Goal: Task Accomplishment & Management: Complete application form

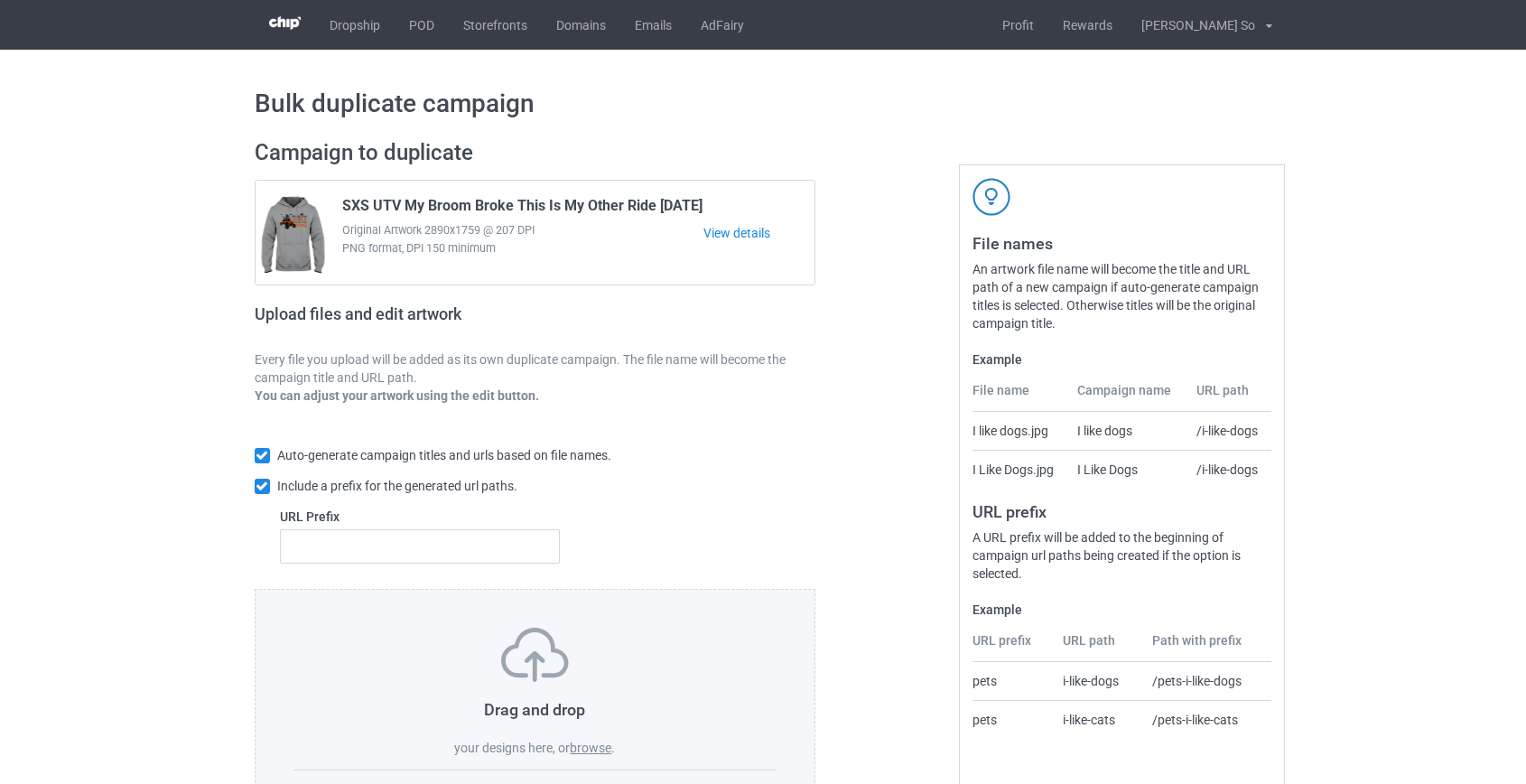
click at [578, 748] on label "browse" at bounding box center [590, 747] width 41 height 15
click at [0, 0] on input "browse" at bounding box center [0, 0] width 0 height 0
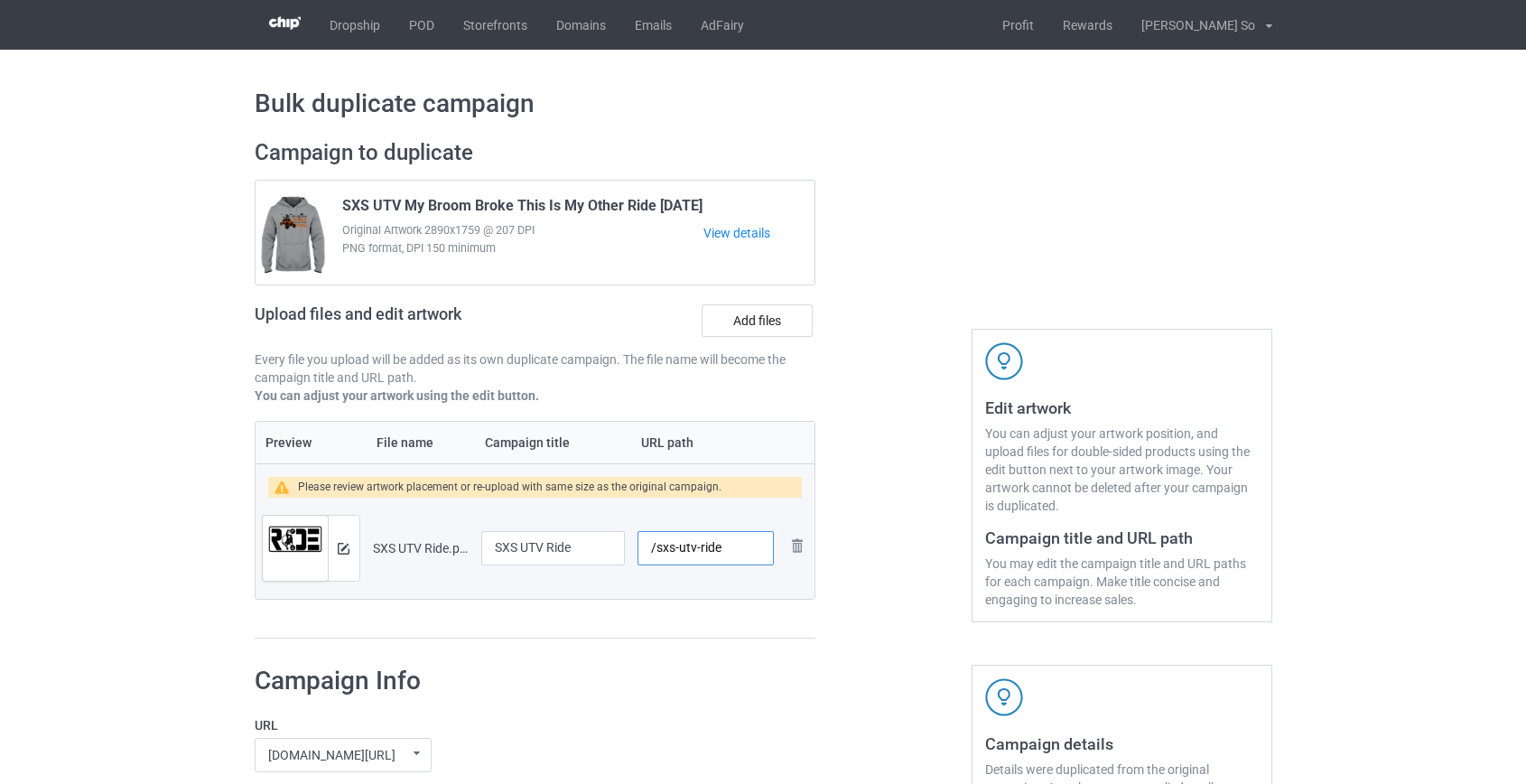
click at [668, 549] on input "/sxs-utv-ride" at bounding box center [705, 547] width 136 height 34
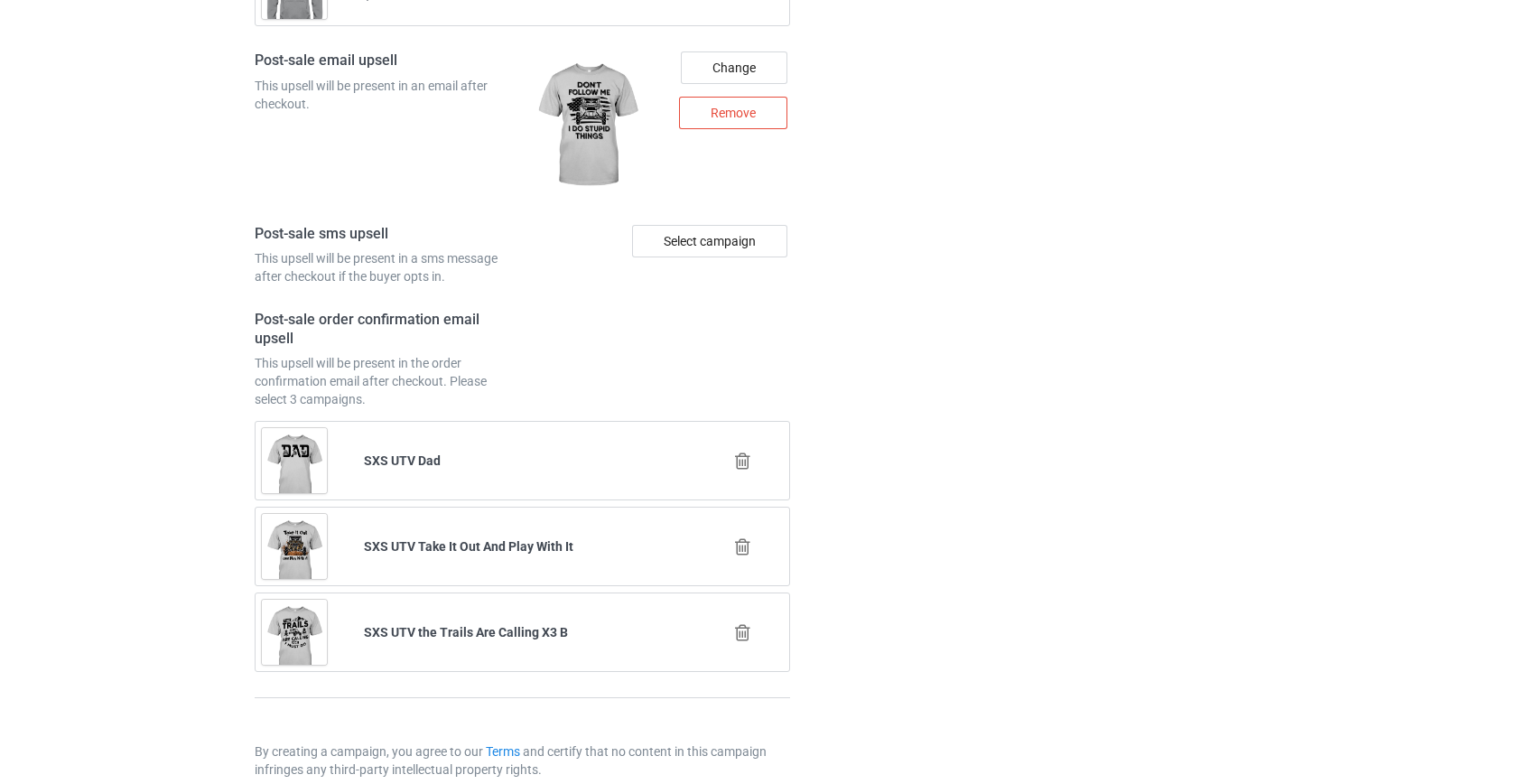
scroll to position [2534, 0]
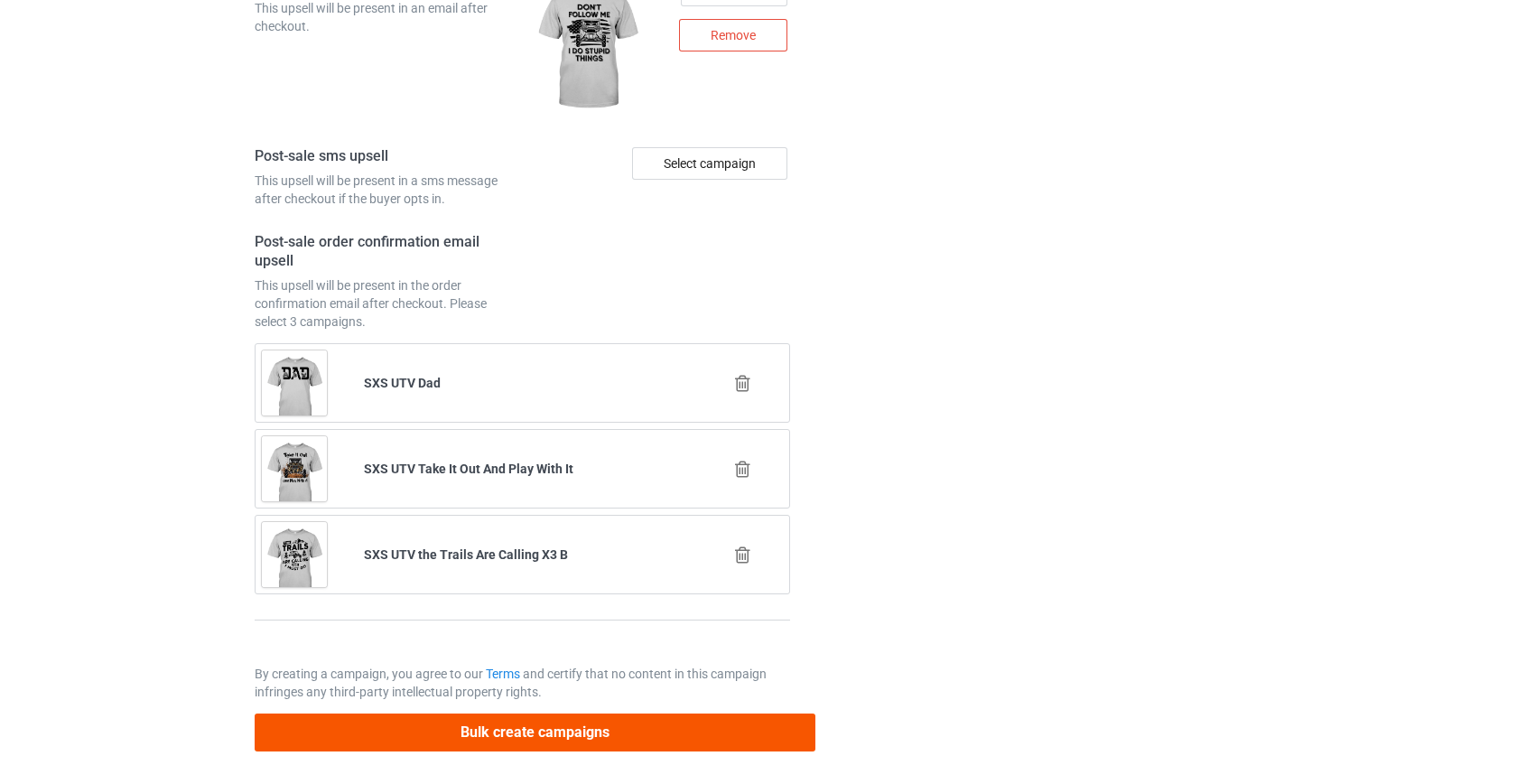
type input "/utv-ride"
click at [489, 731] on button "Bulk create campaigns" at bounding box center [535, 732] width 562 height 37
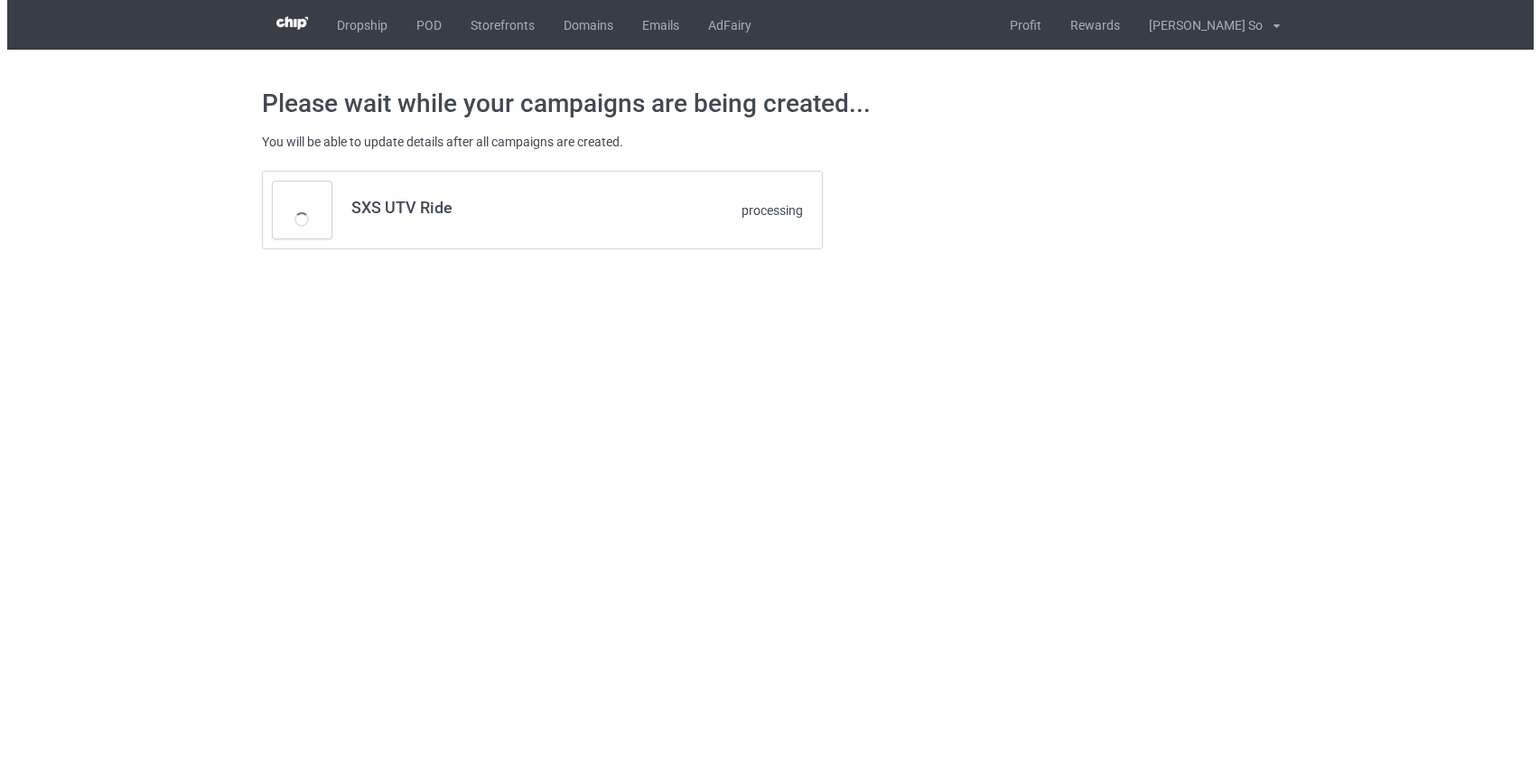
scroll to position [0, 0]
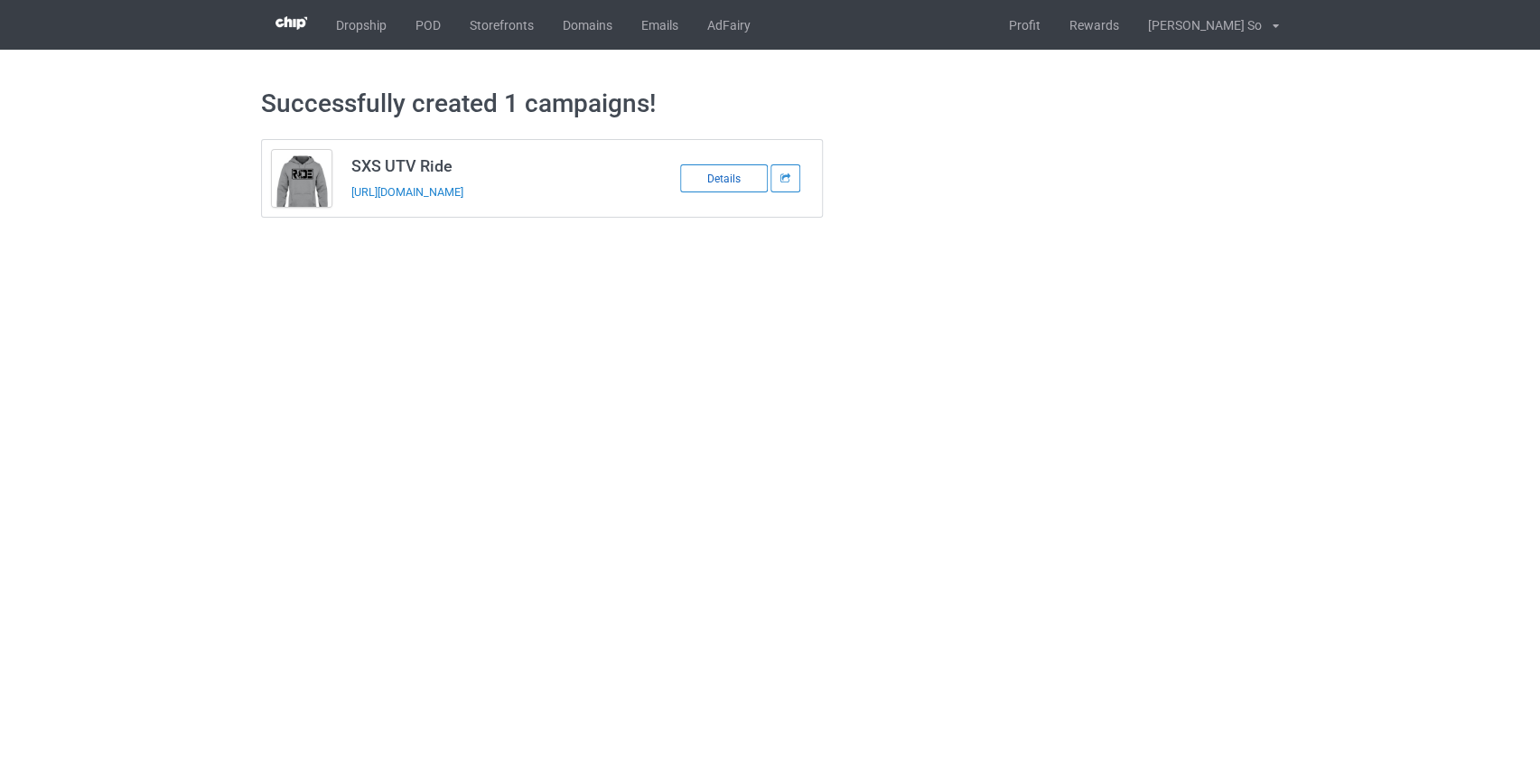
click at [713, 185] on div "Details" at bounding box center [724, 178] width 88 height 28
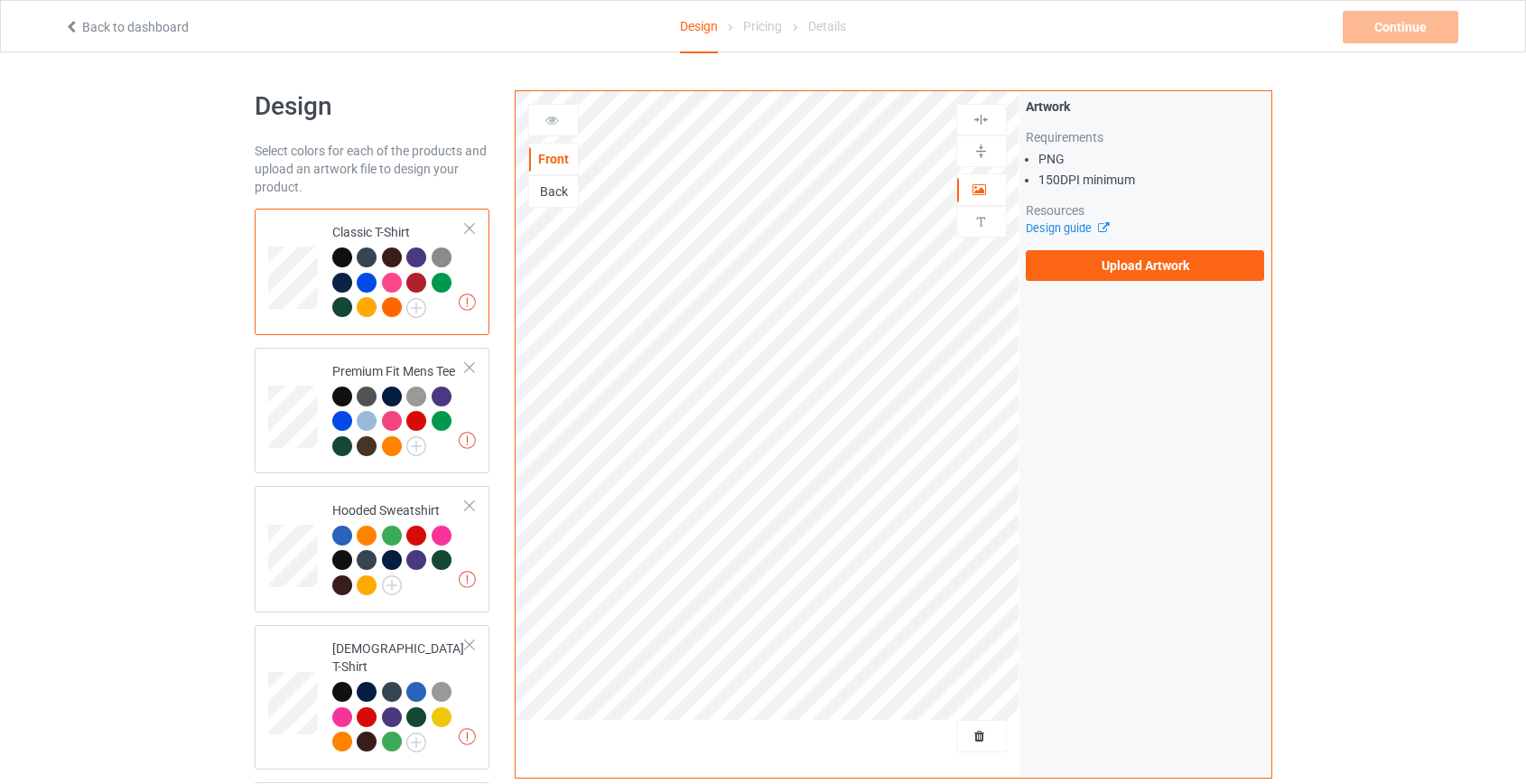
click at [557, 197] on div "Back" at bounding box center [553, 192] width 49 height 18
click at [1189, 261] on label "Upload Artwork" at bounding box center [1145, 265] width 240 height 30
click at [0, 0] on input "Upload Artwork" at bounding box center [0, 0] width 0 height 0
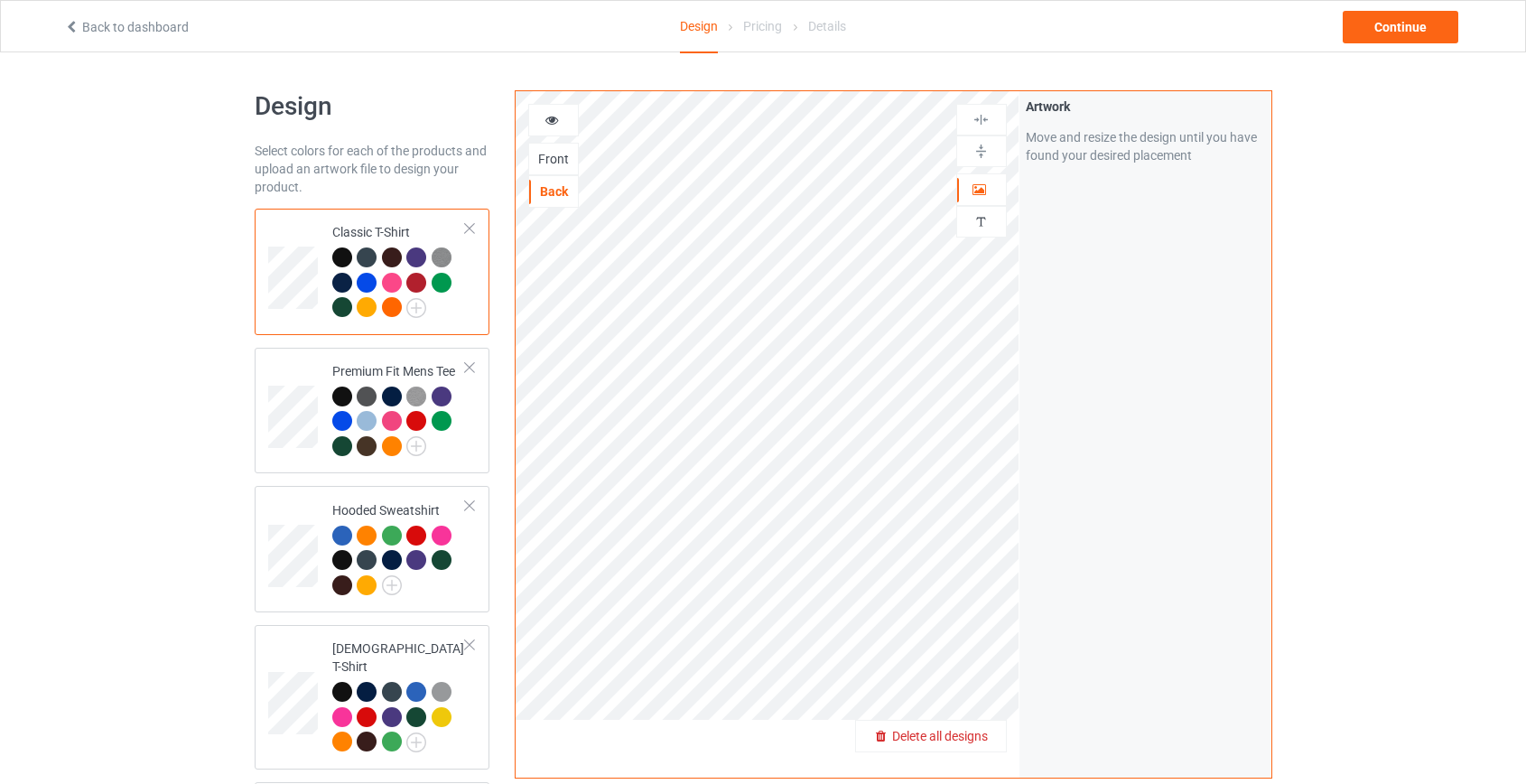
click at [971, 740] on span "Delete all designs" at bounding box center [940, 735] width 96 height 15
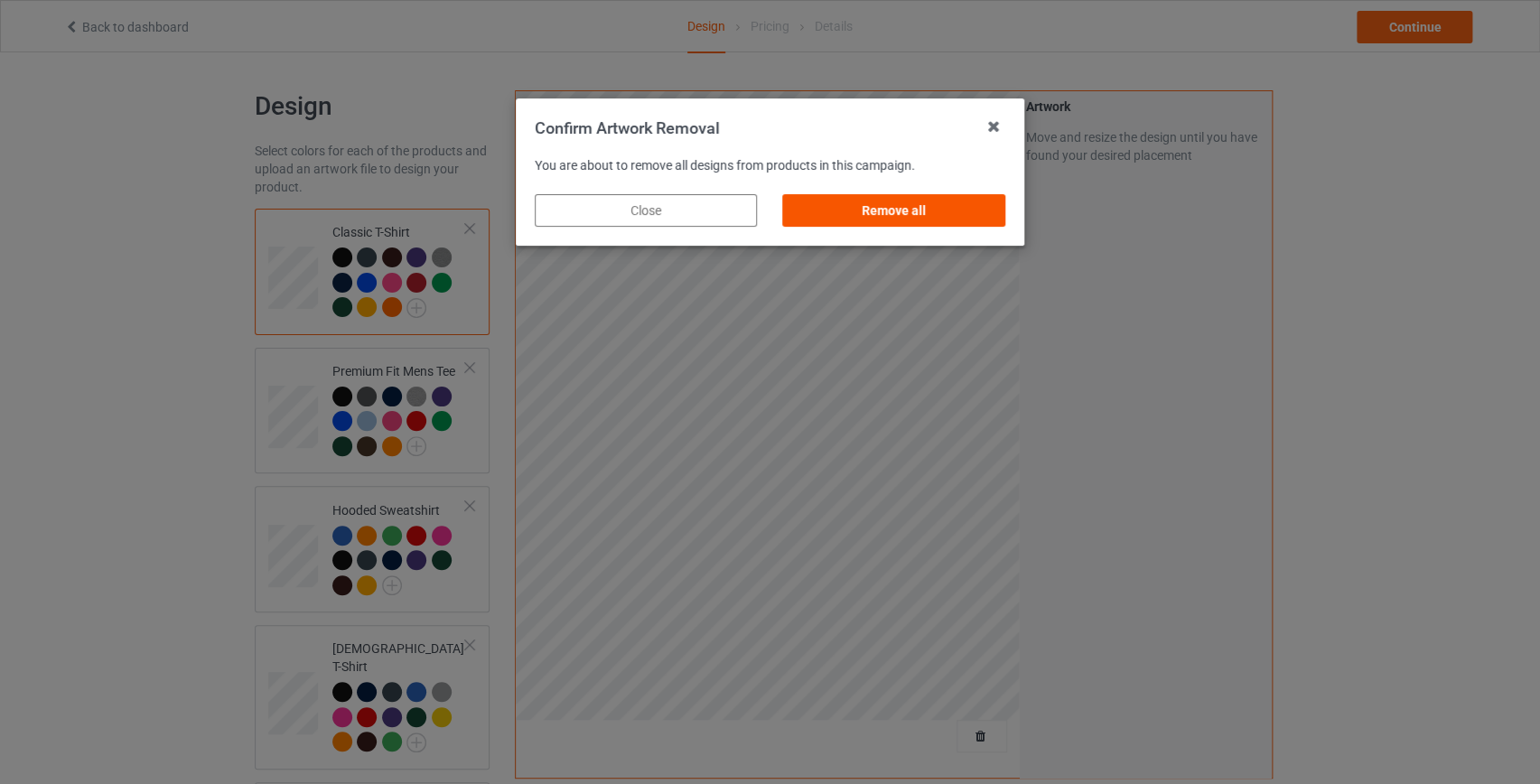
click at [905, 218] on div "Remove all" at bounding box center [894, 210] width 222 height 32
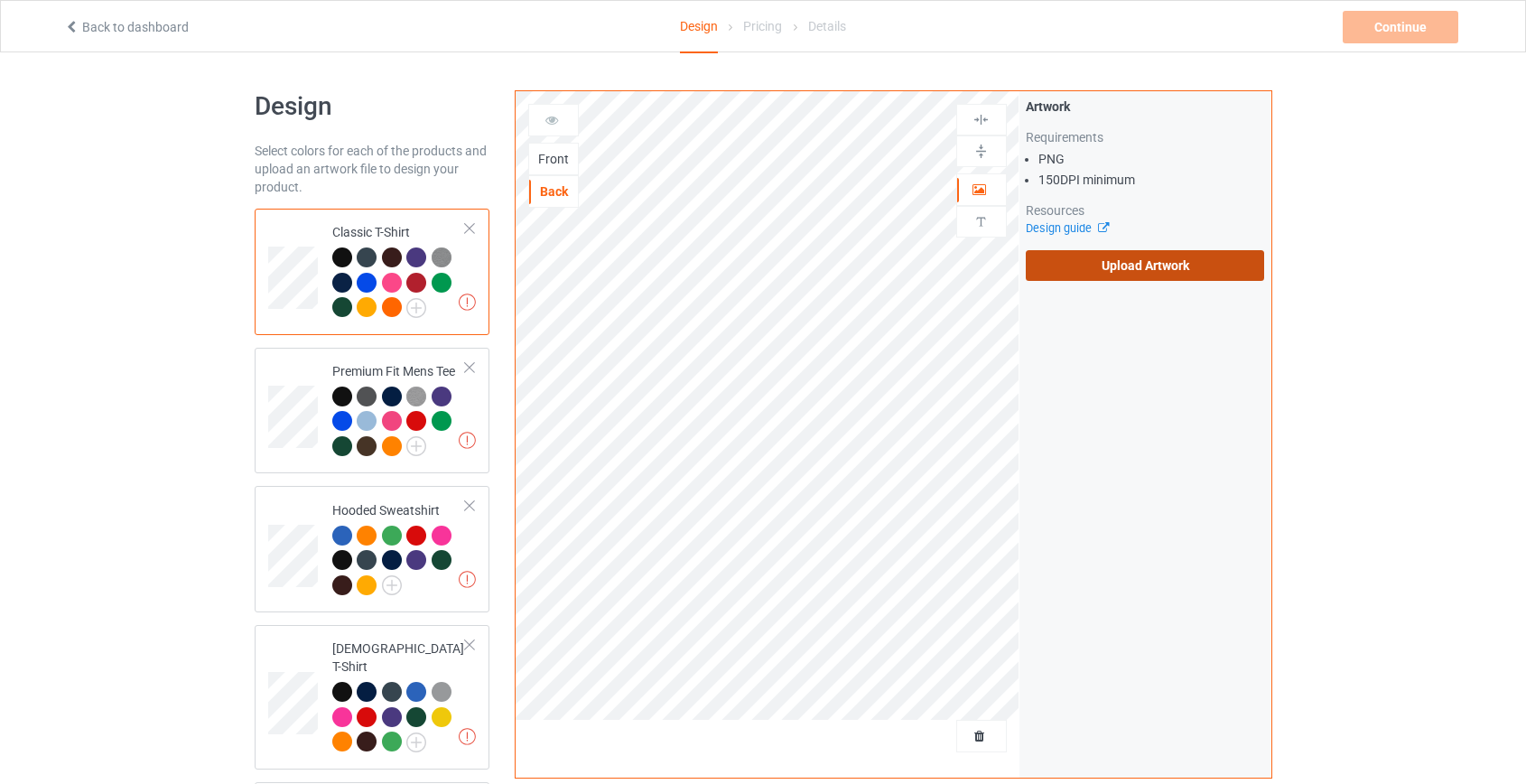
click at [1161, 274] on label "Upload Artwork" at bounding box center [1145, 265] width 240 height 30
click at [0, 0] on input "Upload Artwork" at bounding box center [0, 0] width 0 height 0
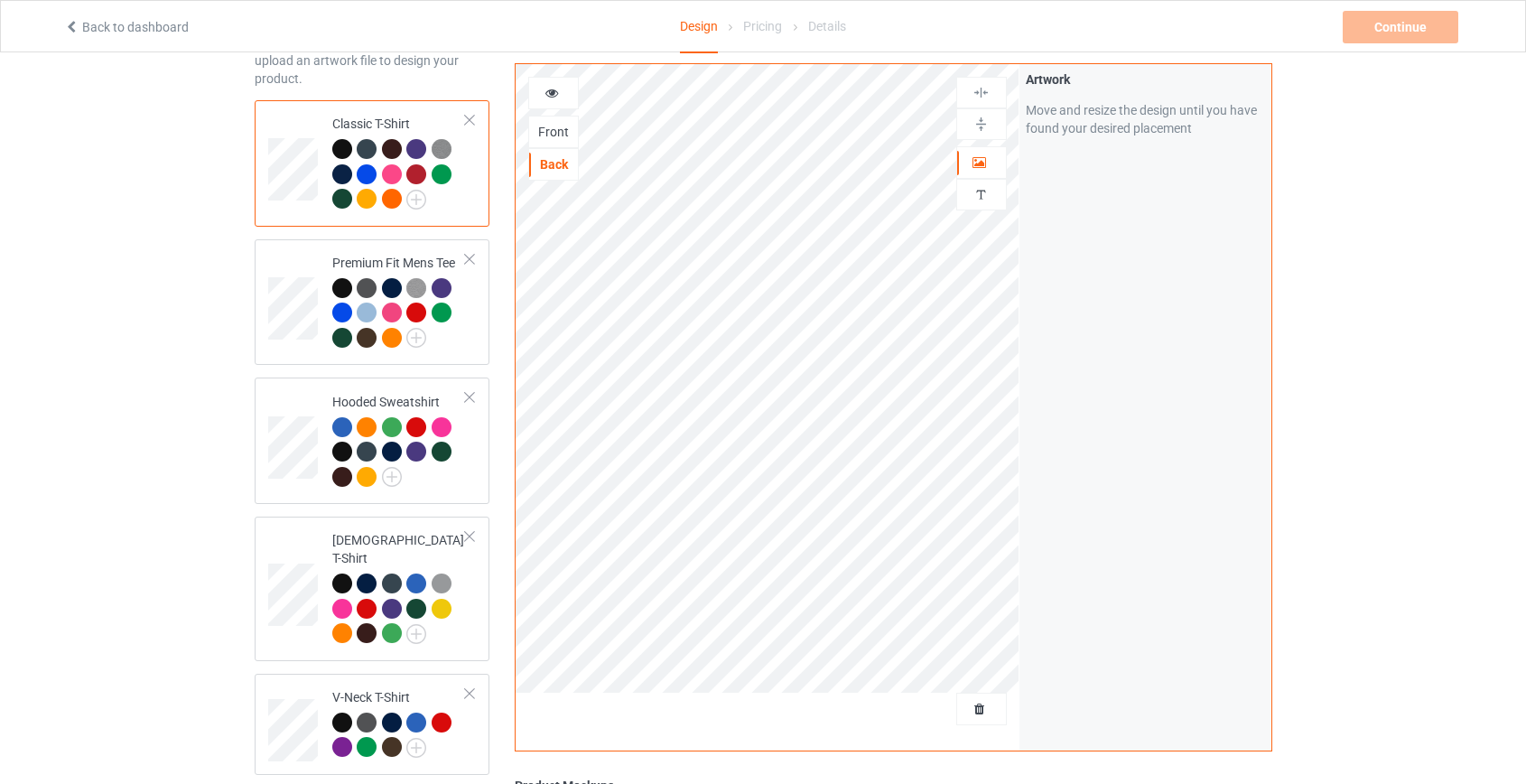
scroll to position [245, 0]
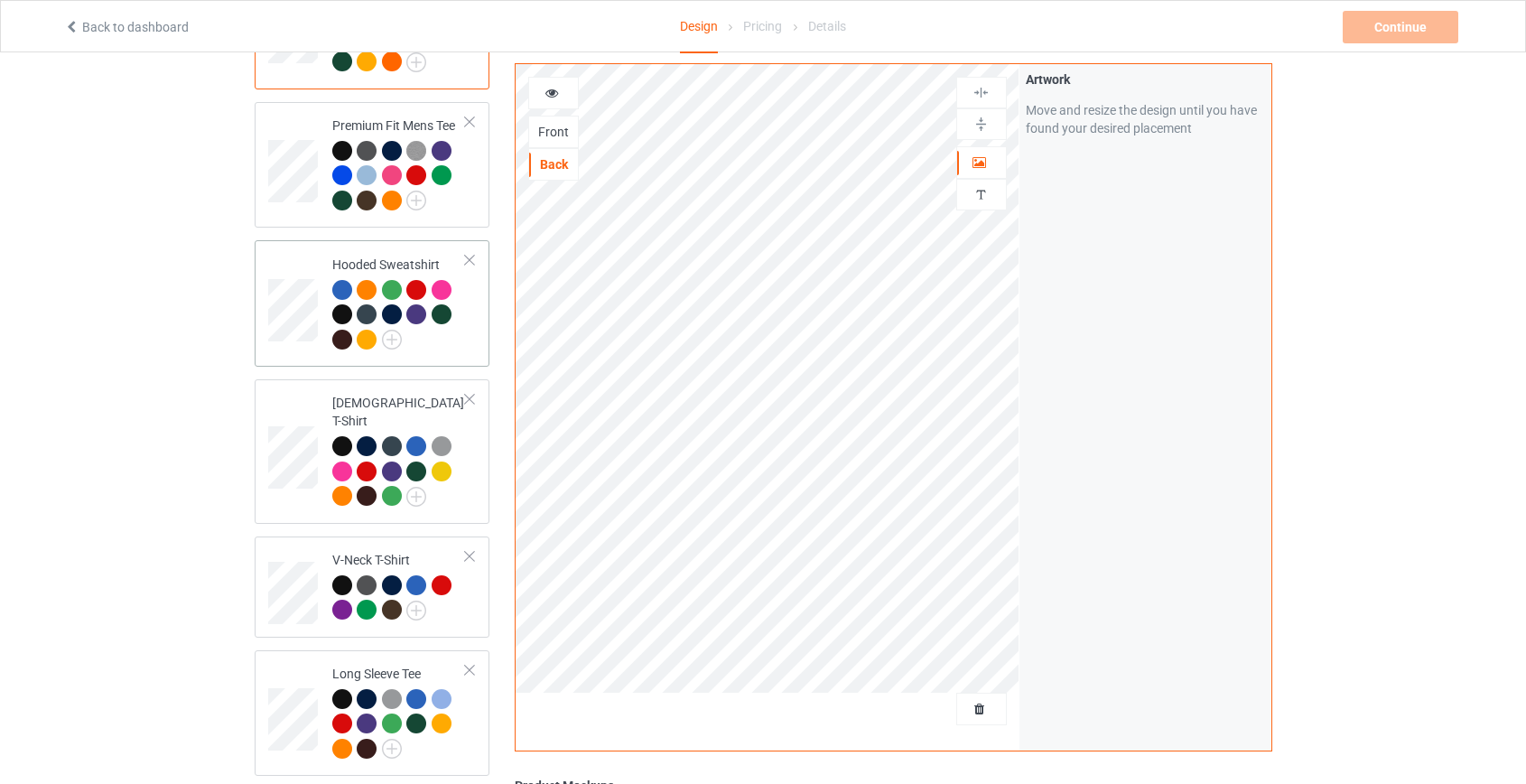
click at [327, 257] on td "Hooded Sweatshirt" at bounding box center [400, 303] width 154 height 112
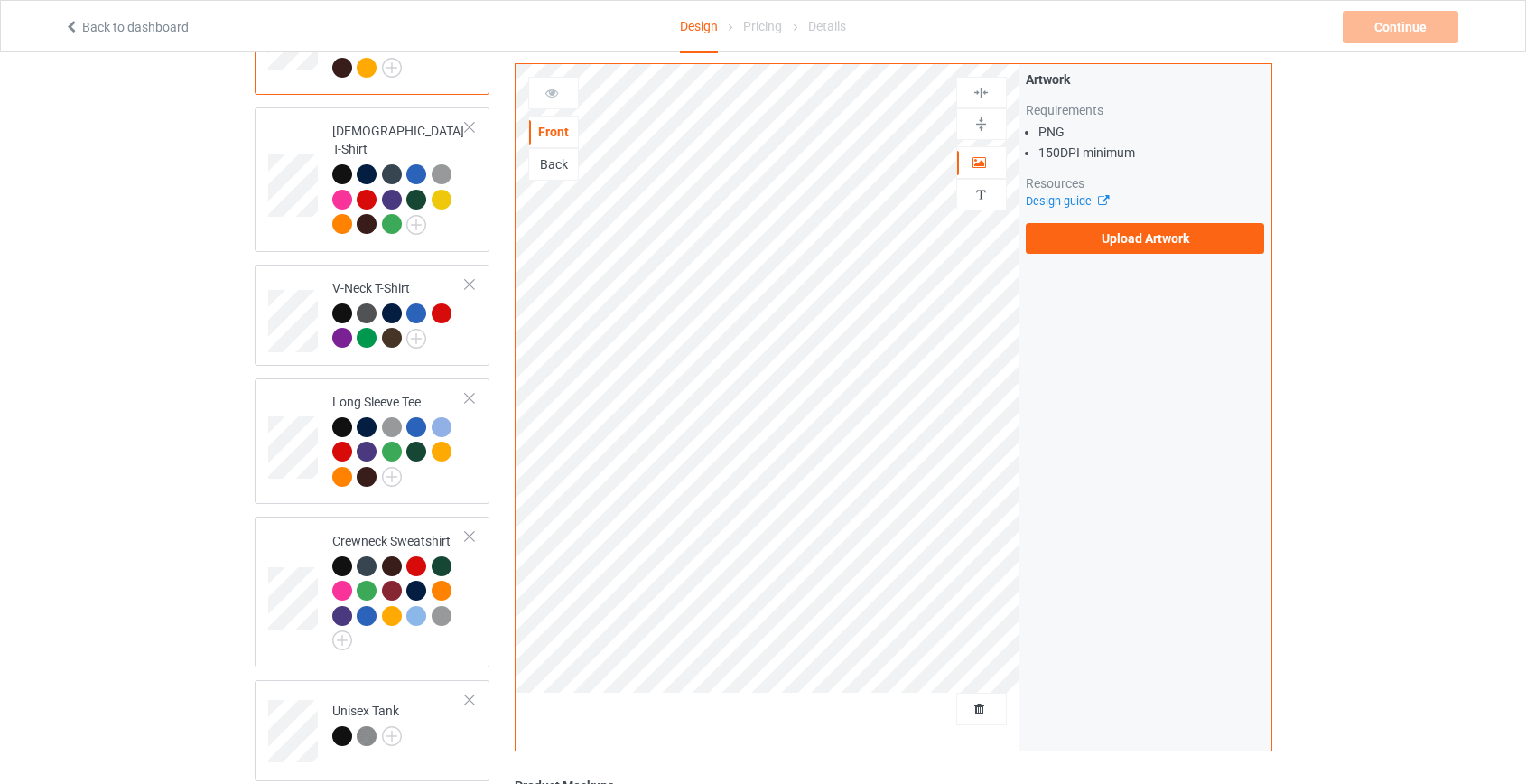
scroll to position [492, 0]
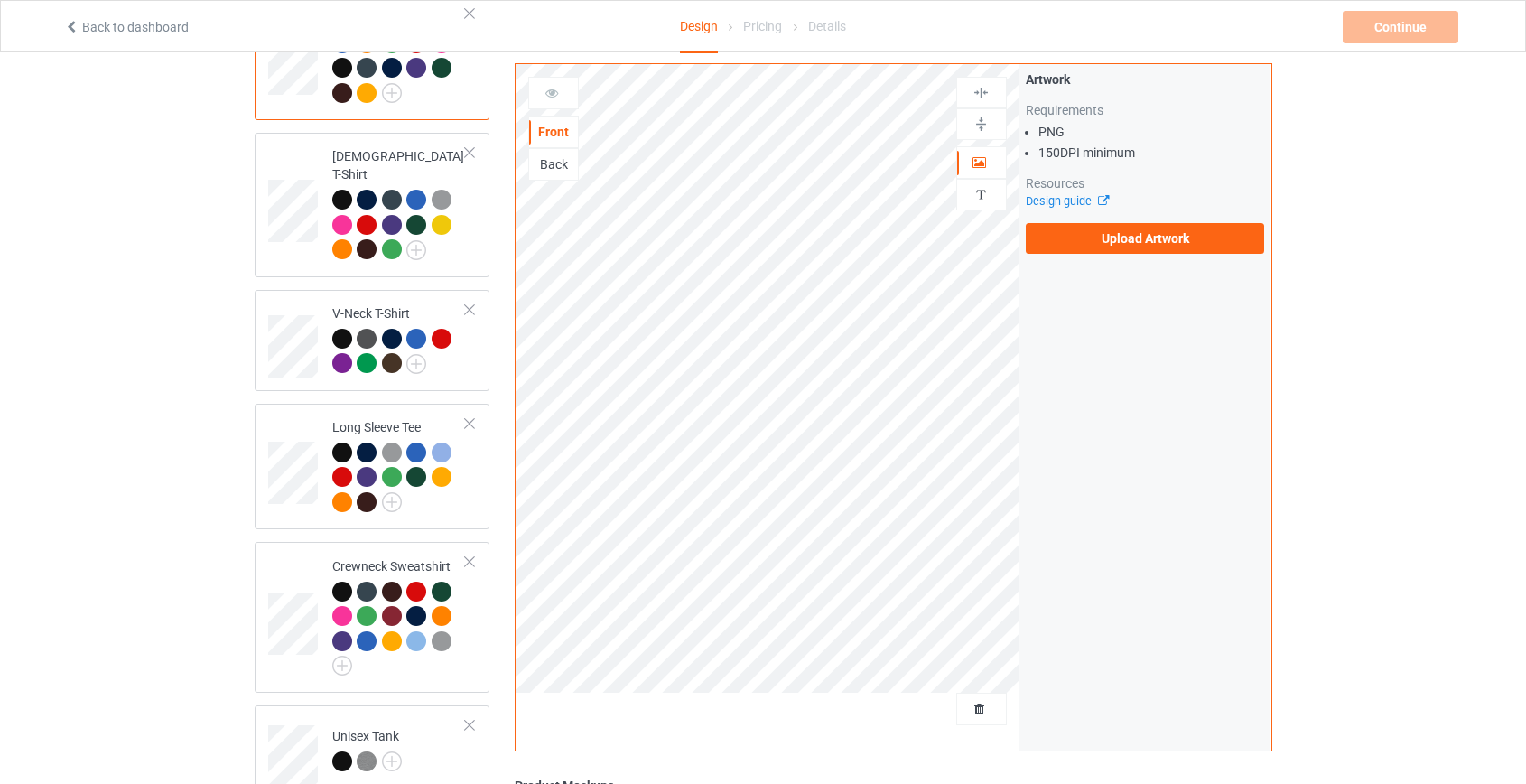
click at [548, 165] on div "Back" at bounding box center [553, 164] width 49 height 18
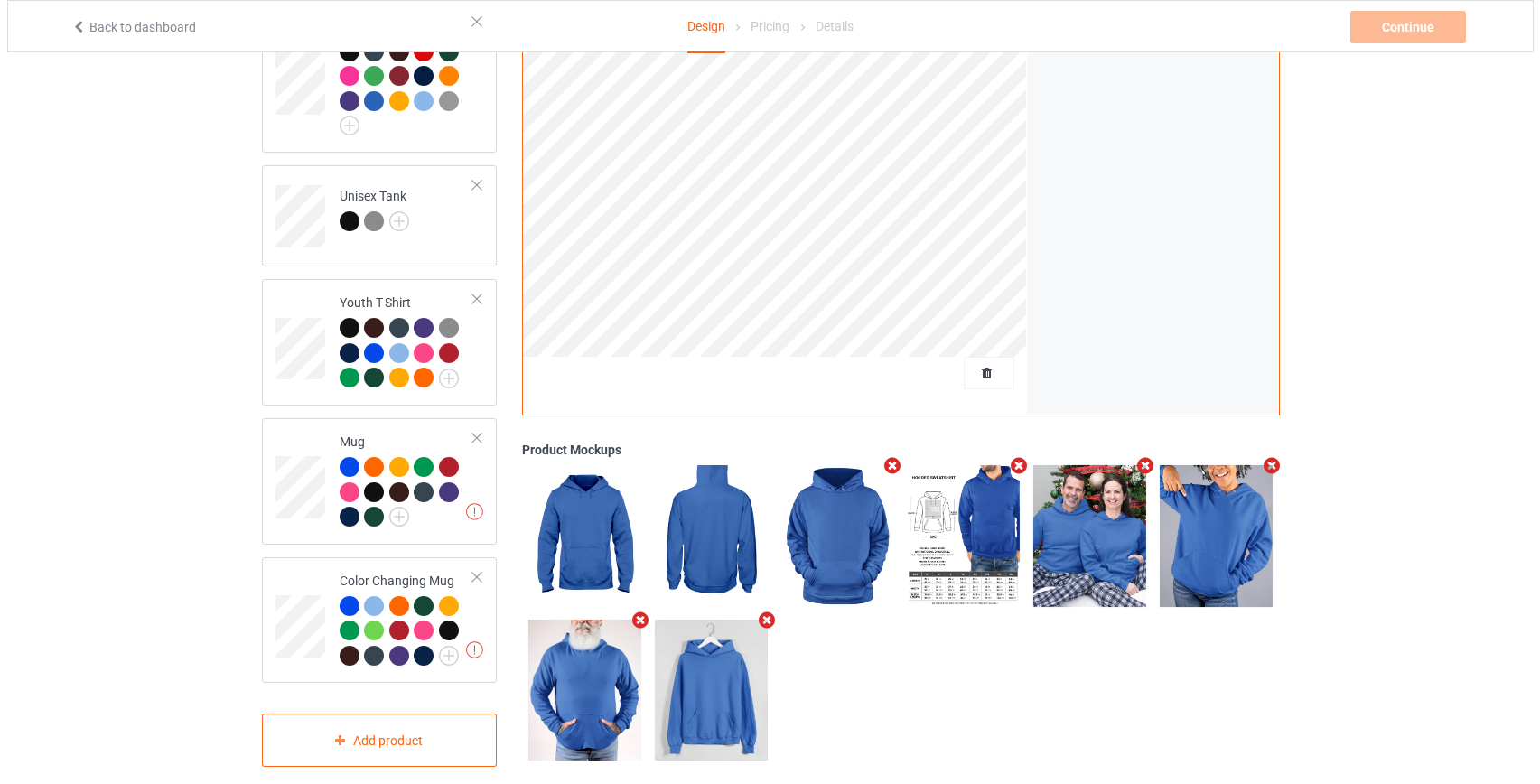
scroll to position [1035, 0]
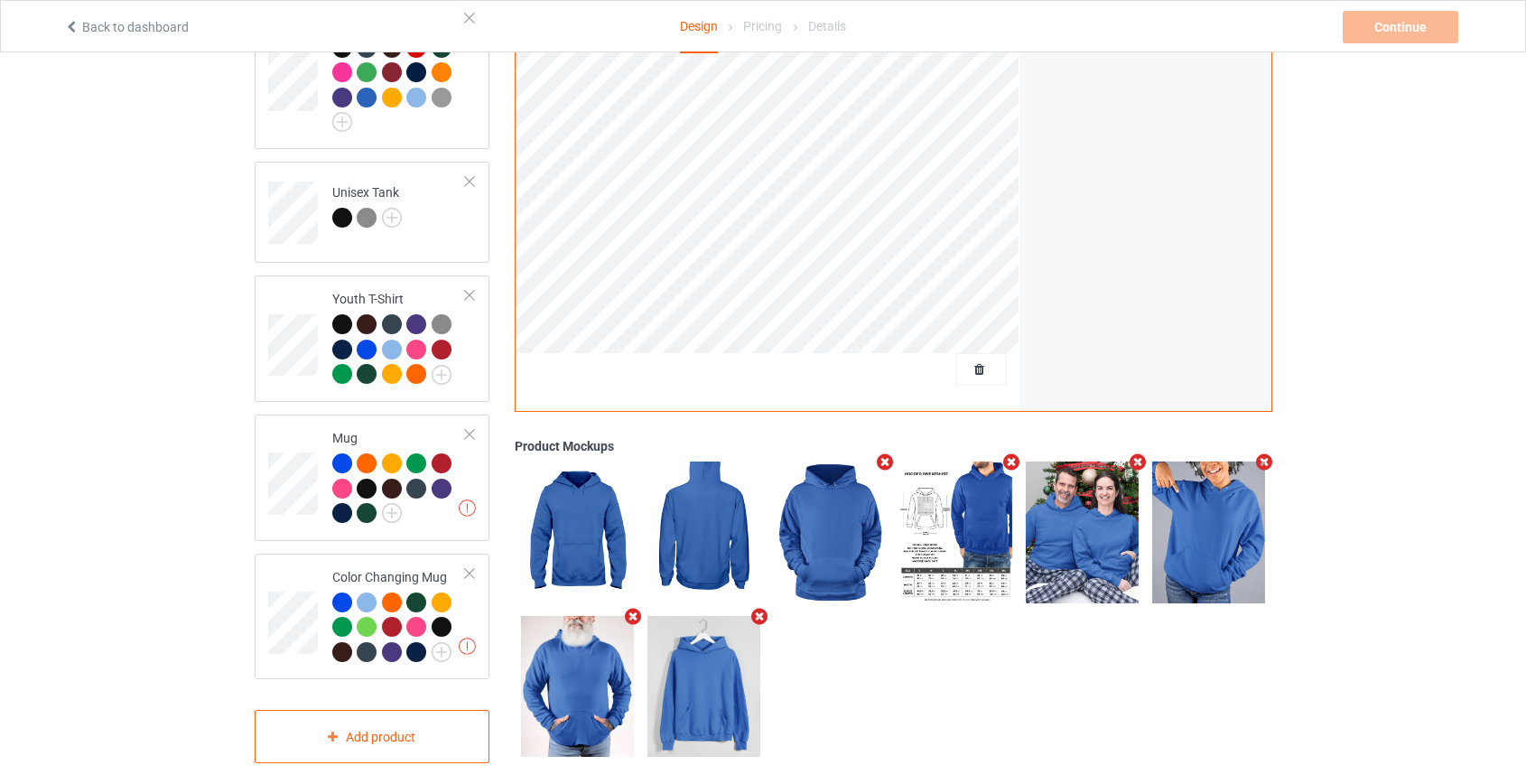
click at [883, 454] on icon "Remove mockup" at bounding box center [885, 462] width 22 height 19
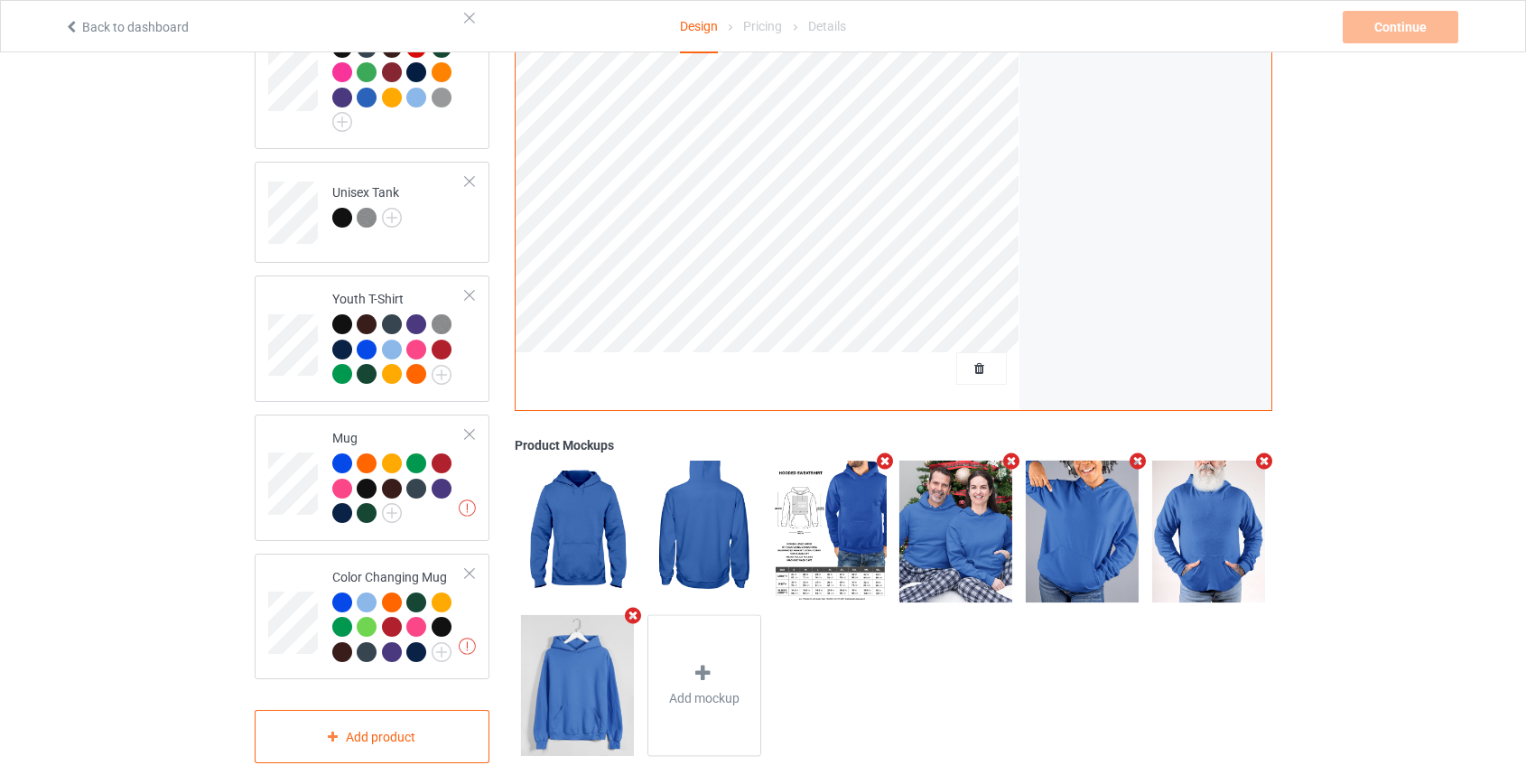
click at [1017, 453] on icon "Remove mockup" at bounding box center [1011, 461] width 22 height 19
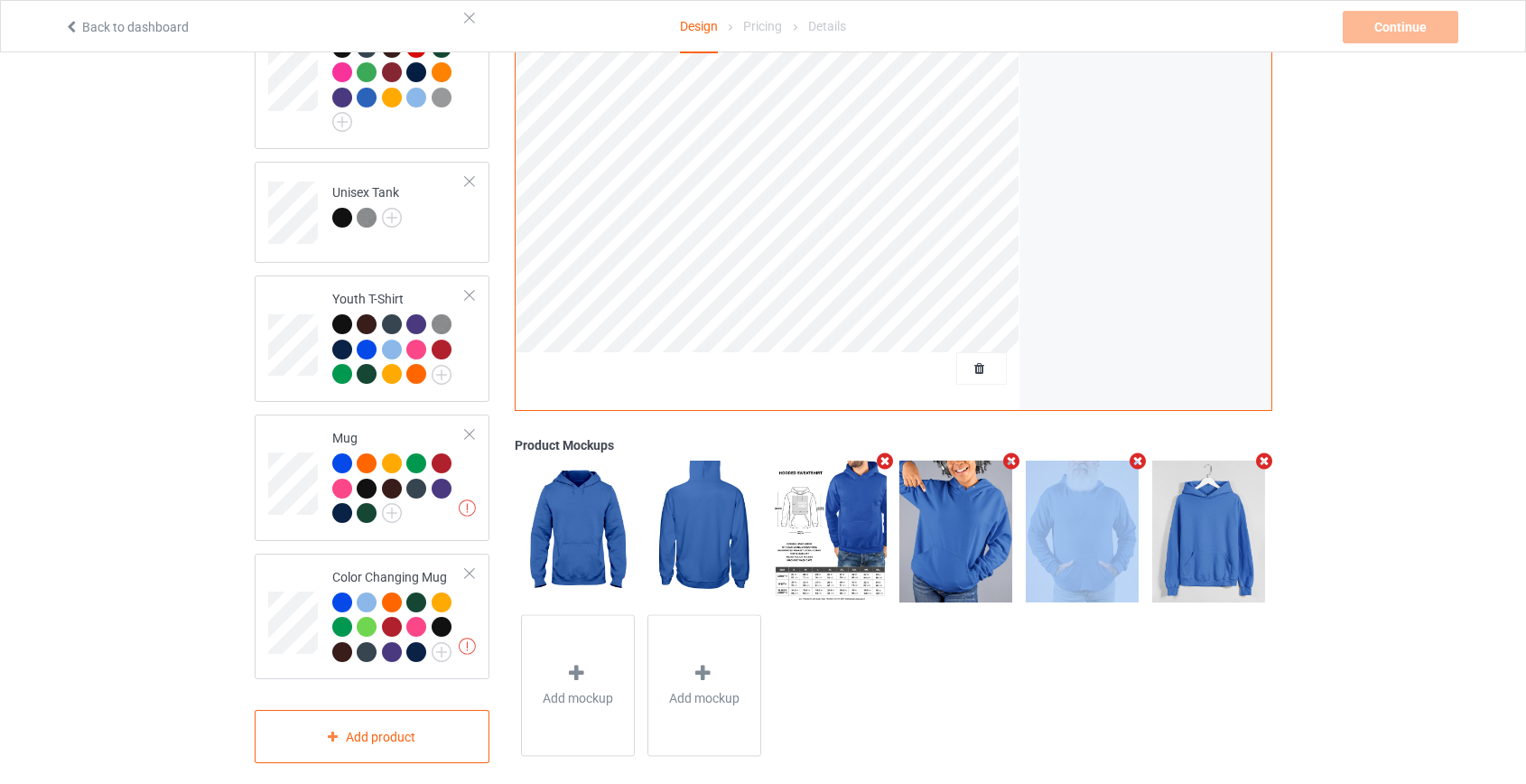
click at [1017, 453] on icon "Remove mockup" at bounding box center [1011, 461] width 22 height 19
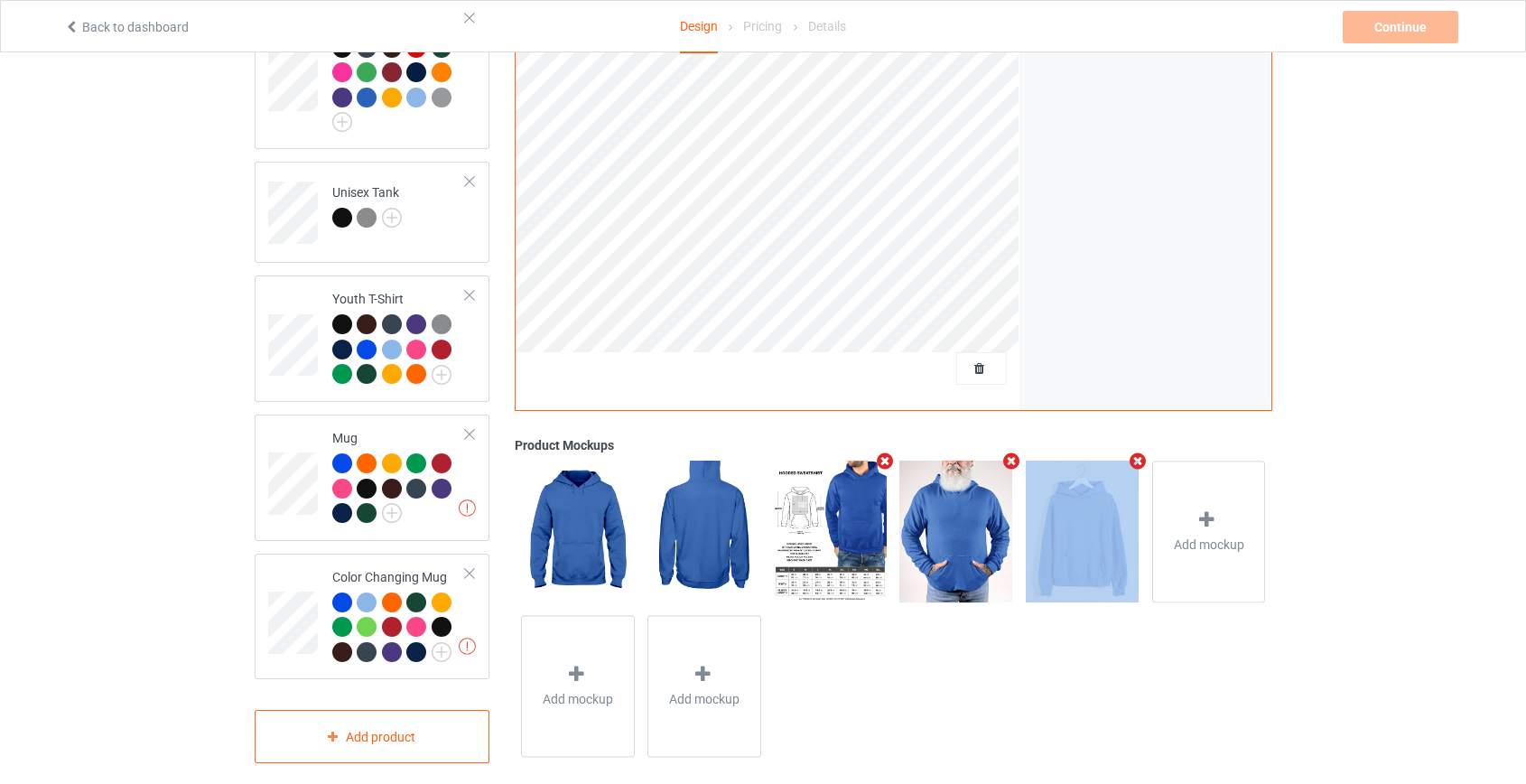
click at [1017, 452] on icon "Remove mockup" at bounding box center [1011, 460] width 22 height 19
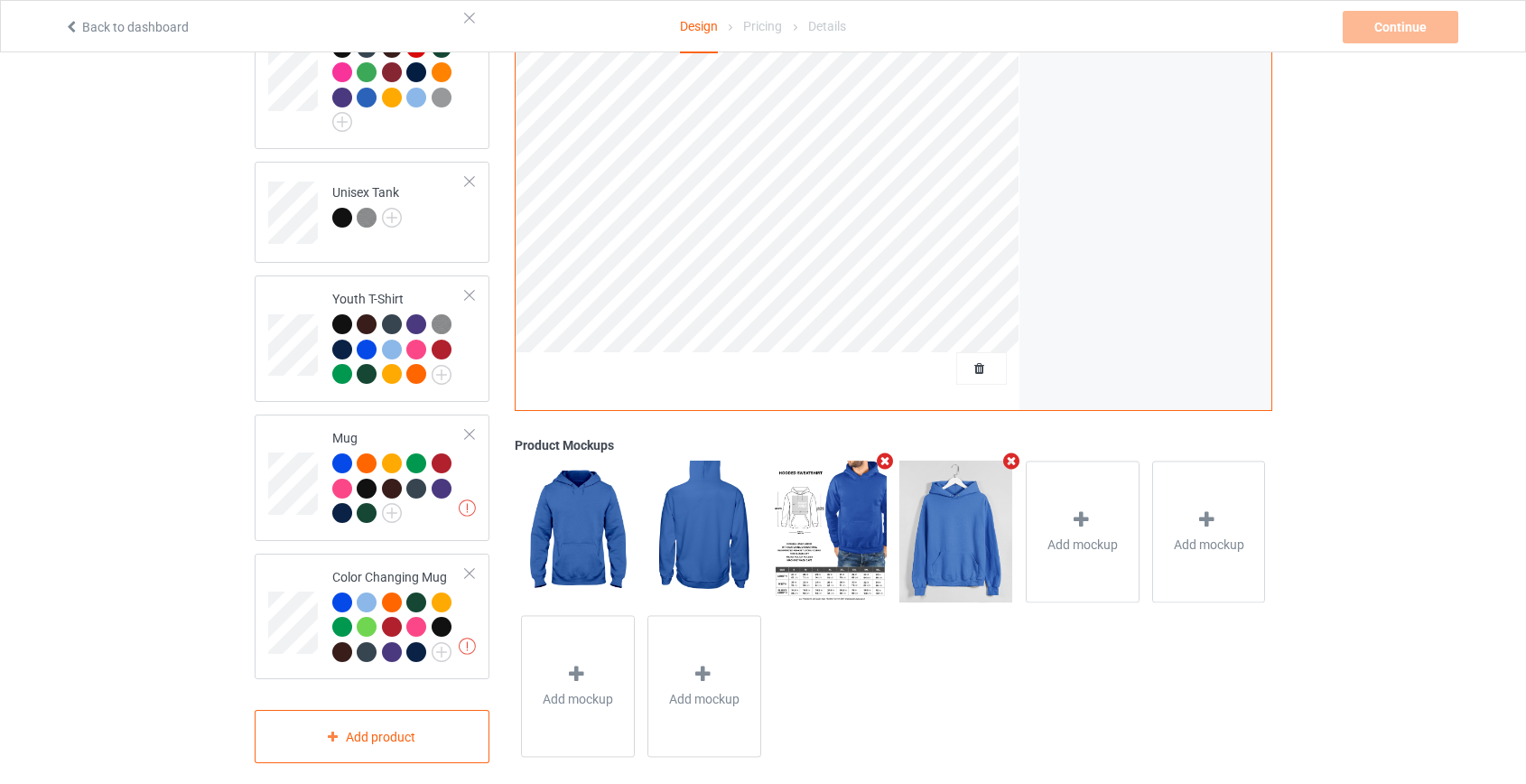
click at [1017, 452] on icon "Remove mockup" at bounding box center [1011, 460] width 22 height 19
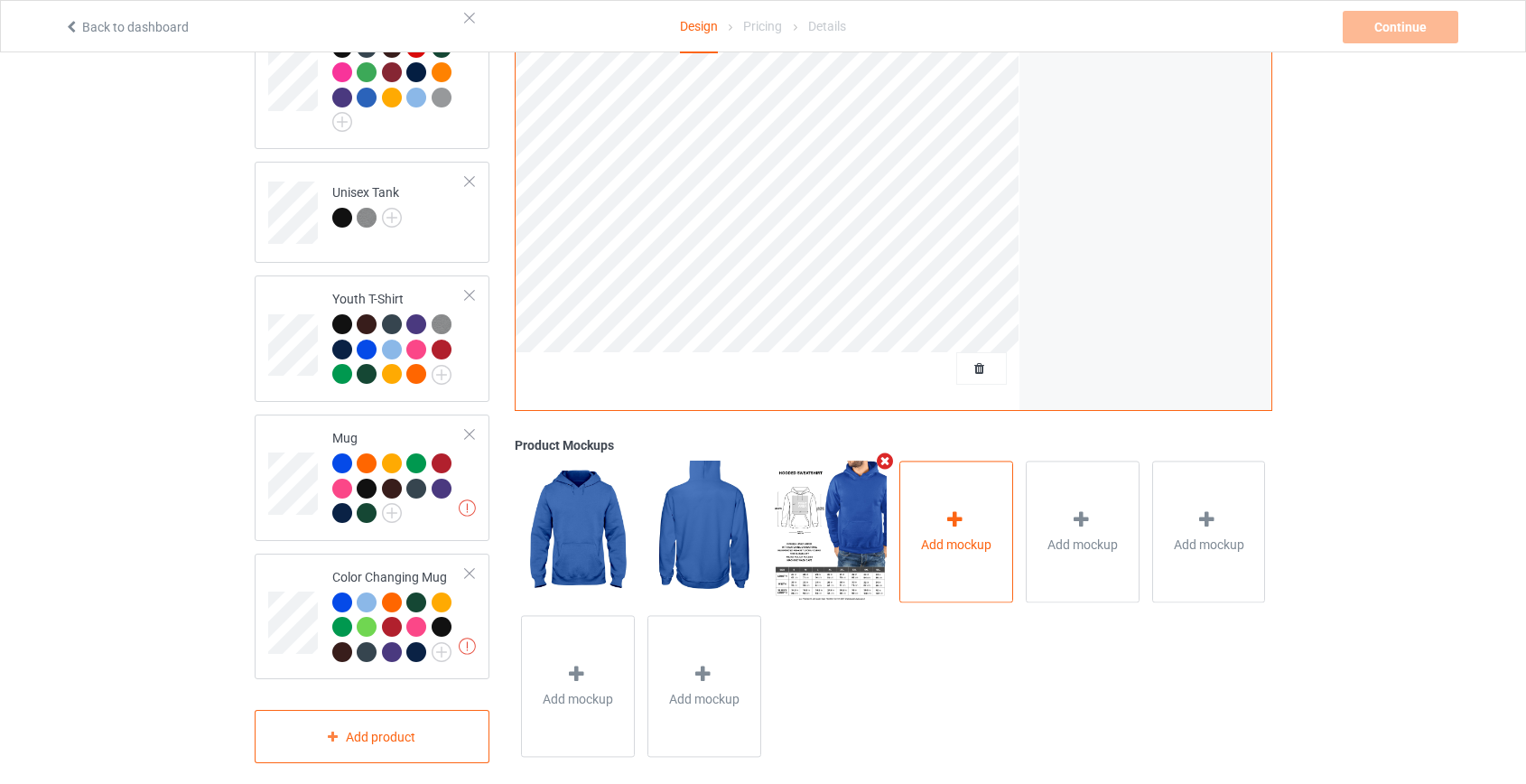
click at [974, 502] on div "Add mockup" at bounding box center [956, 531] width 113 height 142
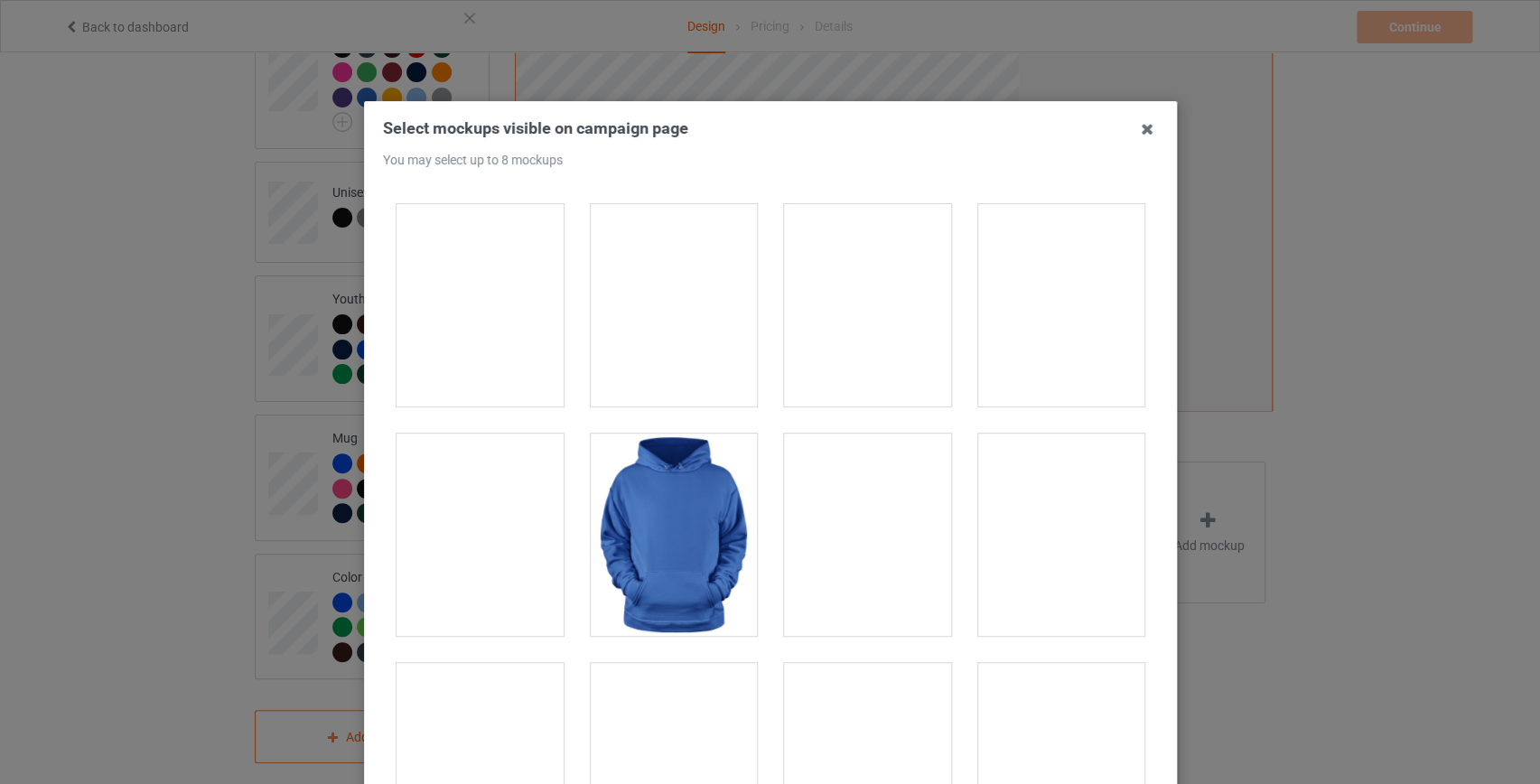
scroll to position [1806, 0]
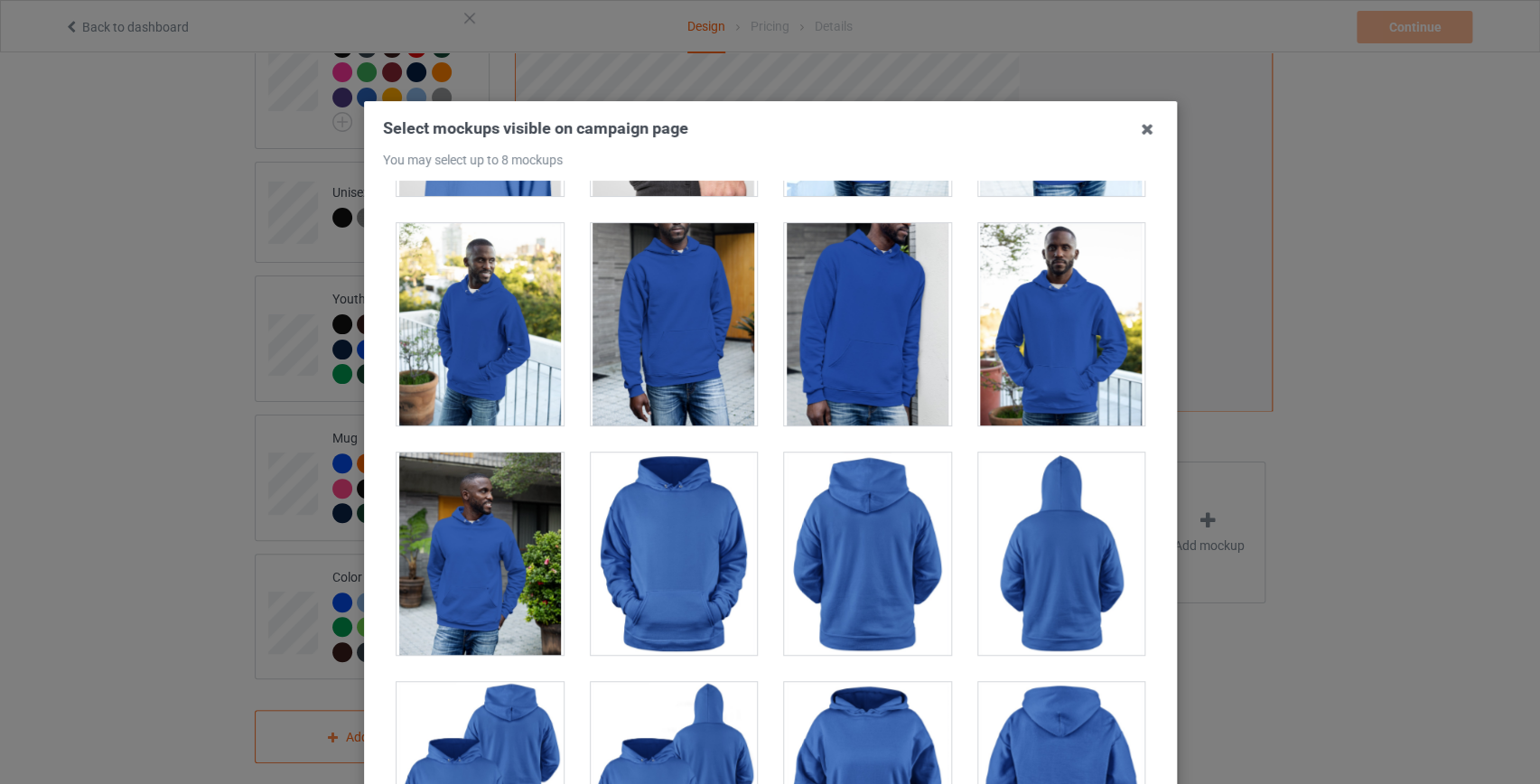
click at [866, 591] on div at bounding box center [867, 553] width 167 height 202
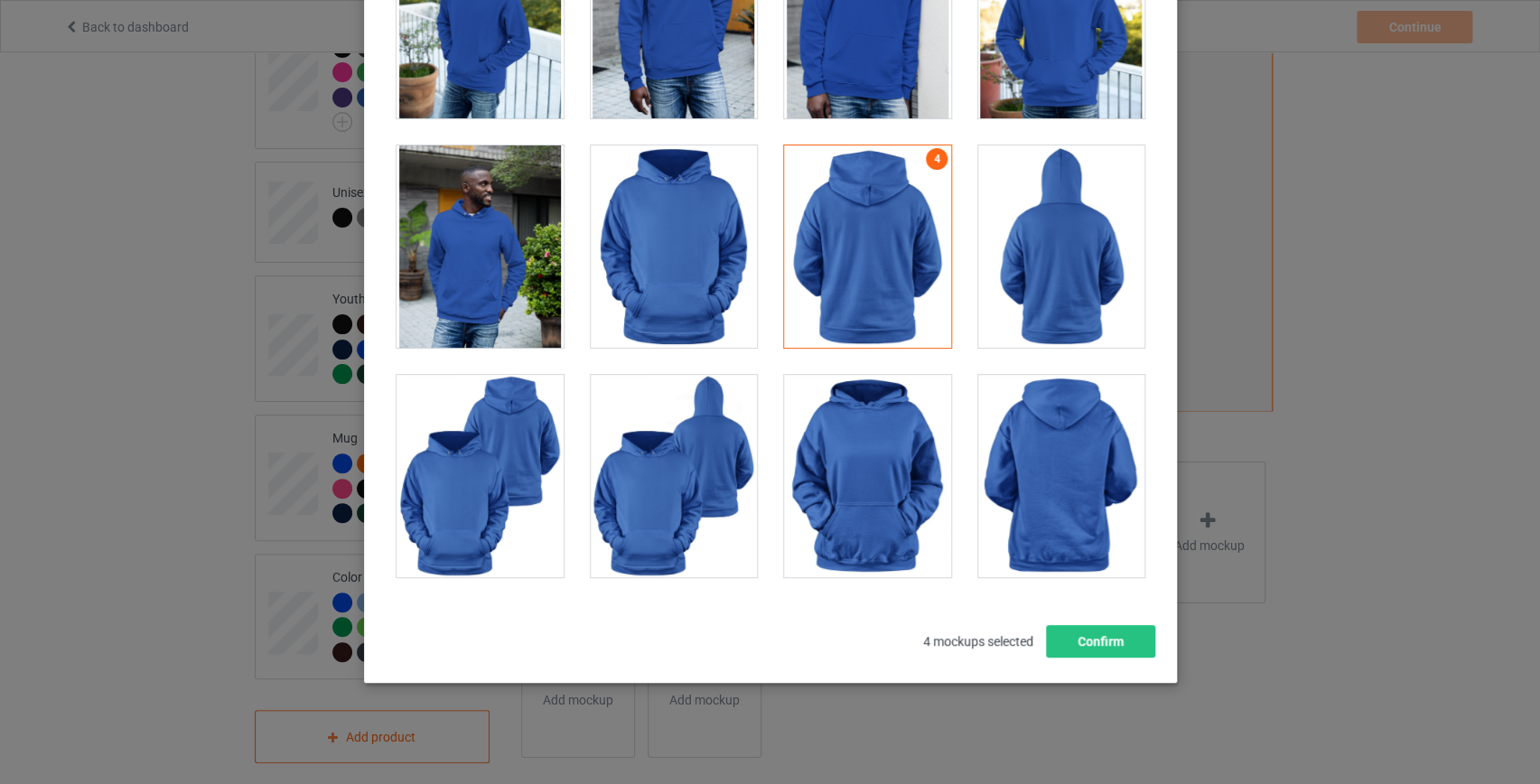
scroll to position [1887, 0]
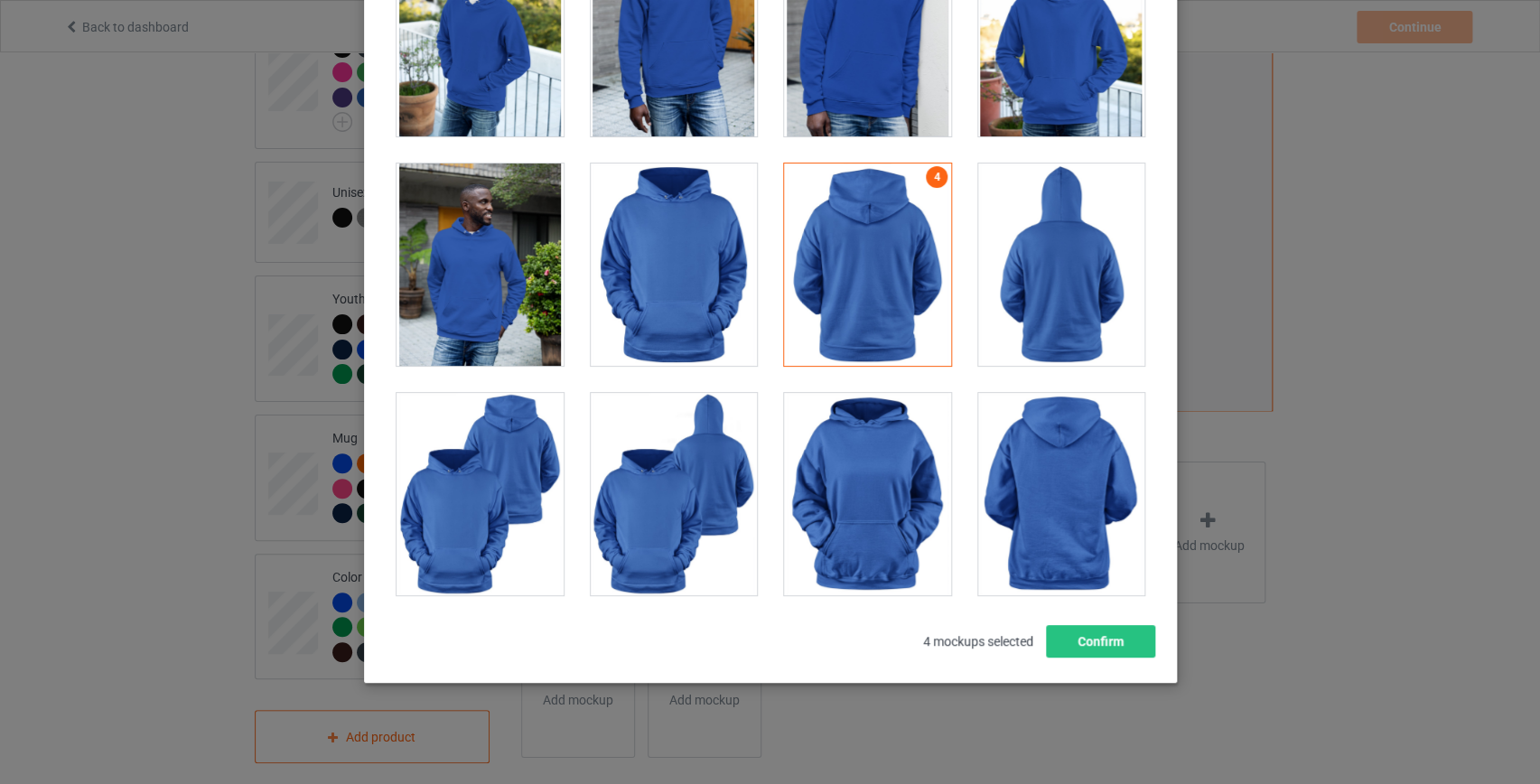
click at [1048, 457] on div at bounding box center [1060, 494] width 167 height 202
click at [844, 267] on div at bounding box center [867, 264] width 167 height 202
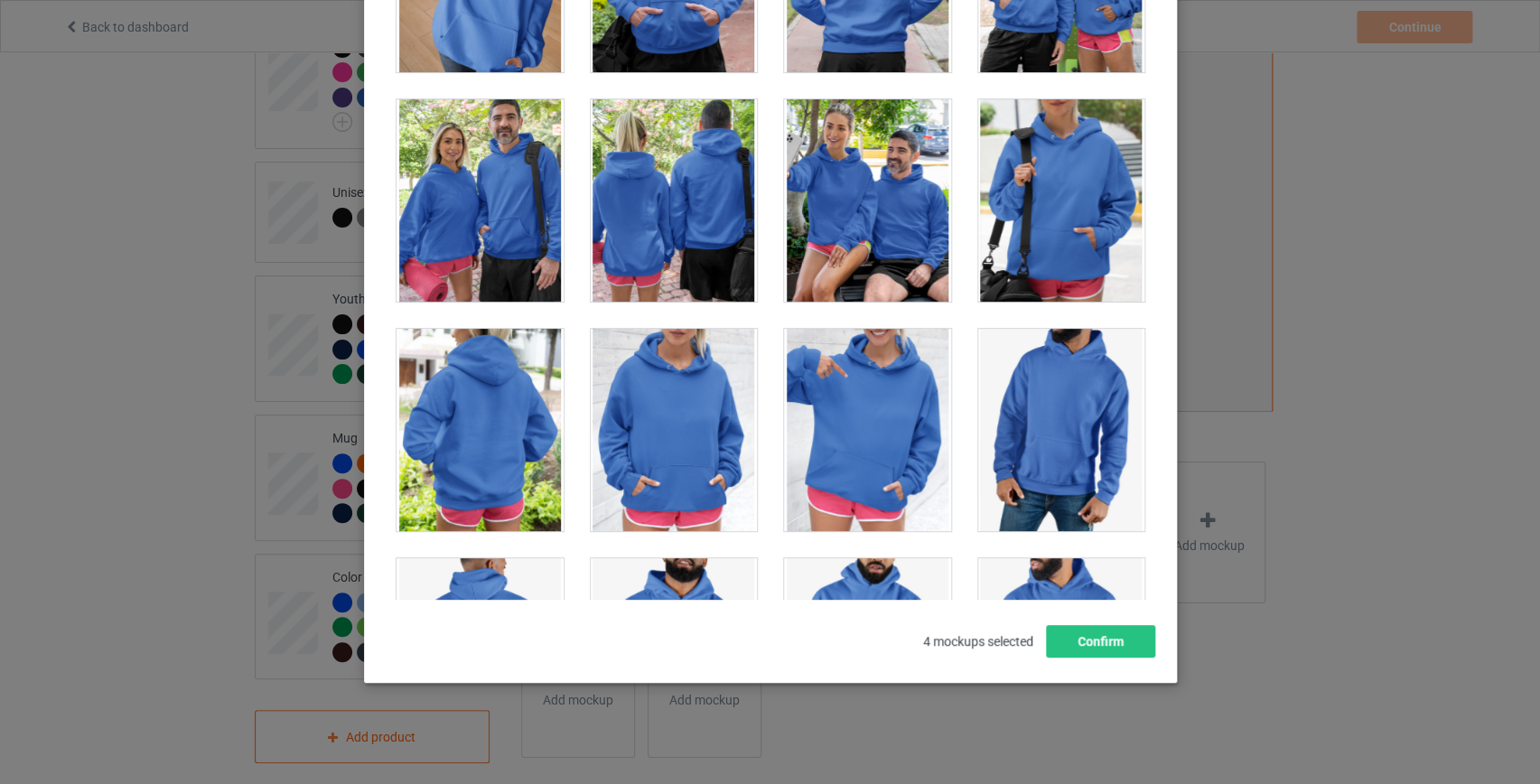
scroll to position [14610, 0]
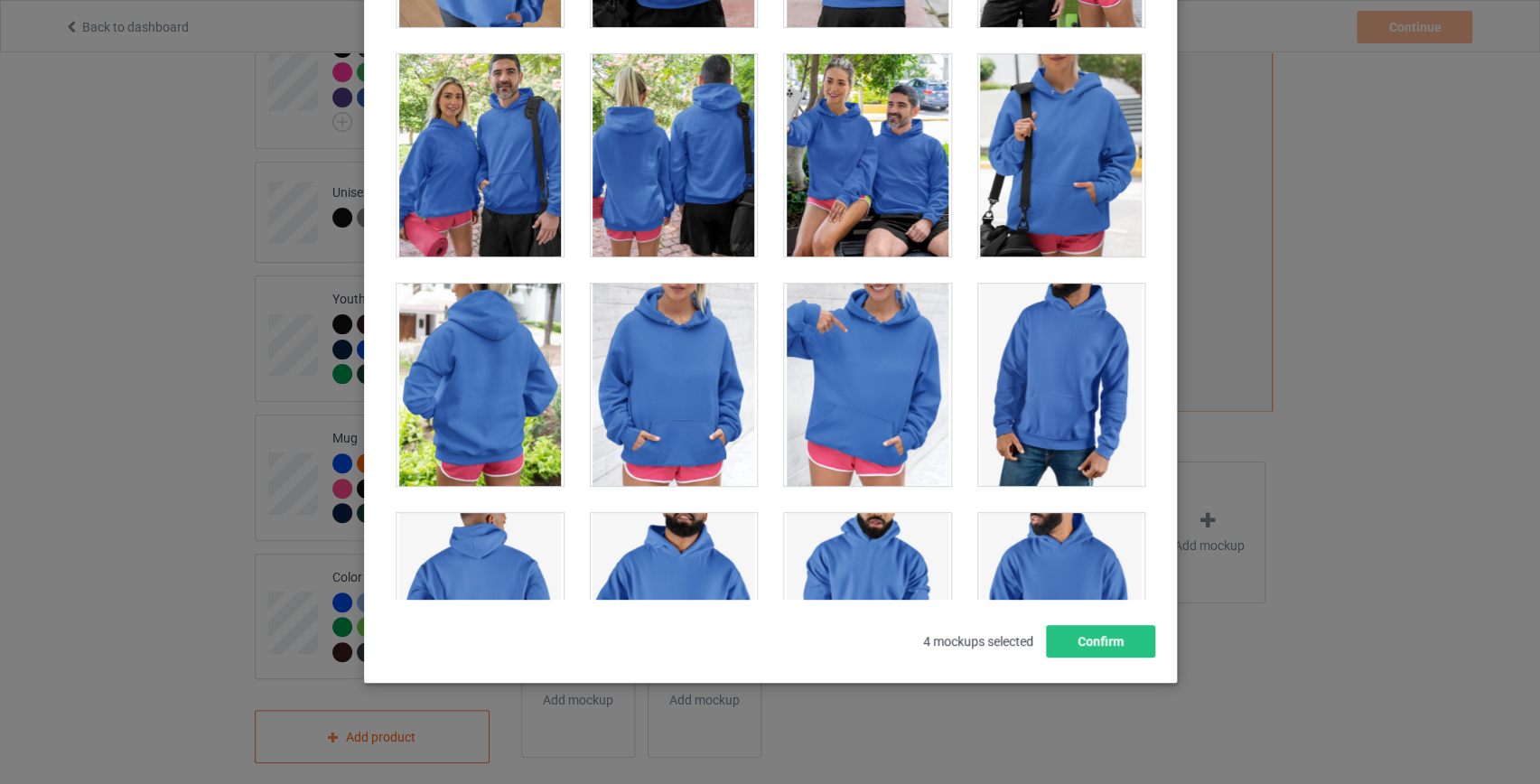
click at [459, 376] on div at bounding box center [479, 384] width 167 height 202
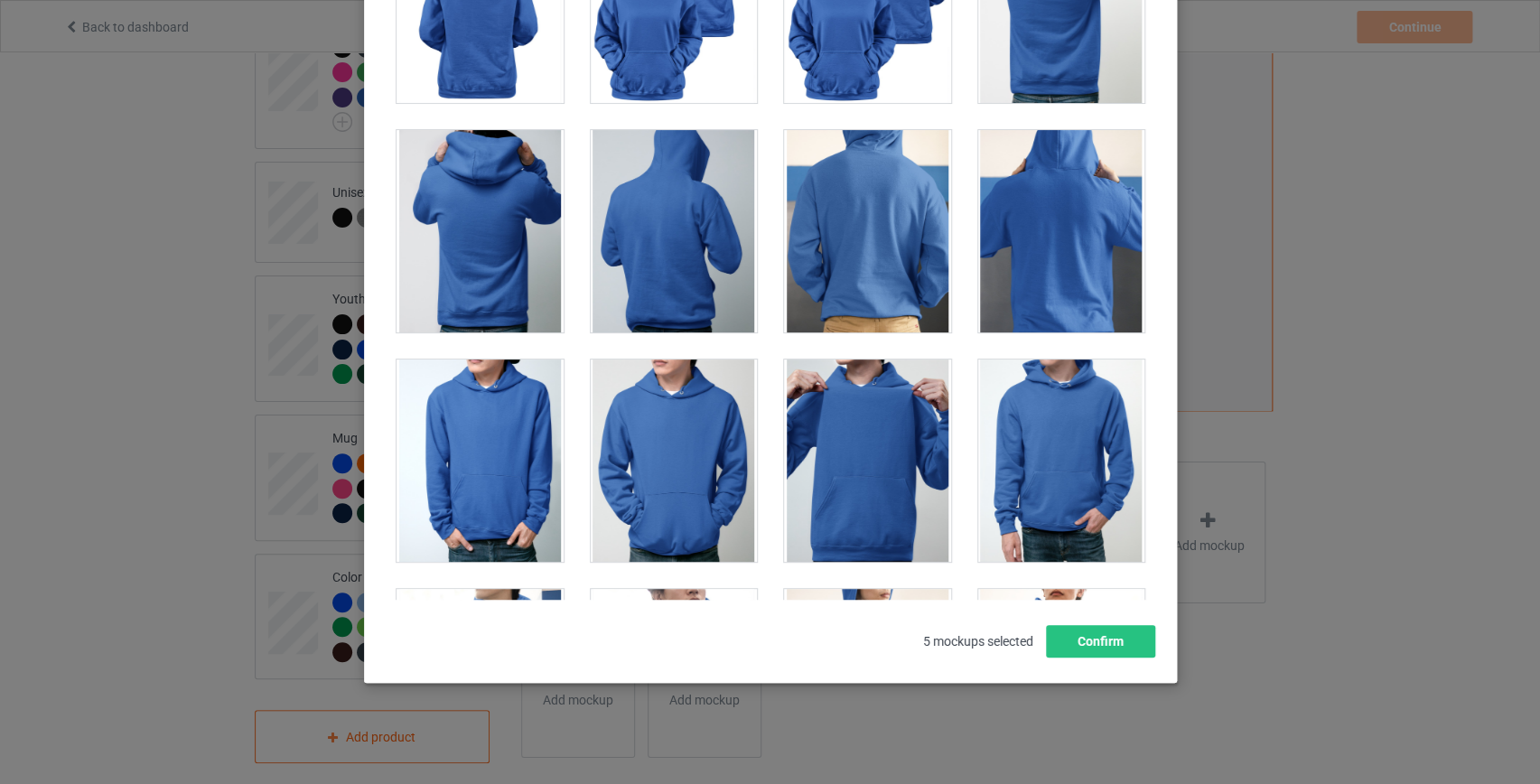
scroll to position [2526, 0]
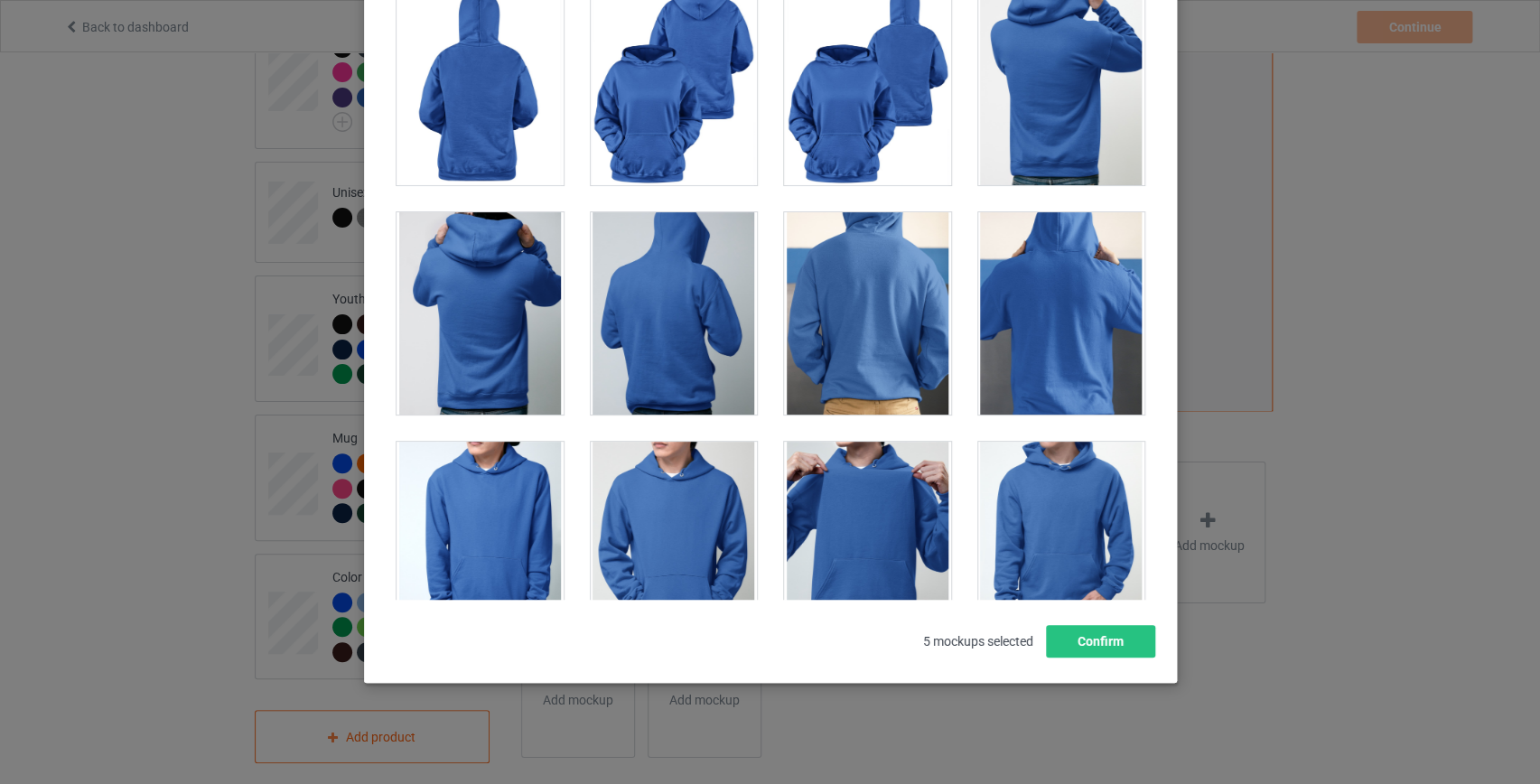
click at [808, 262] on div at bounding box center [867, 313] width 167 height 202
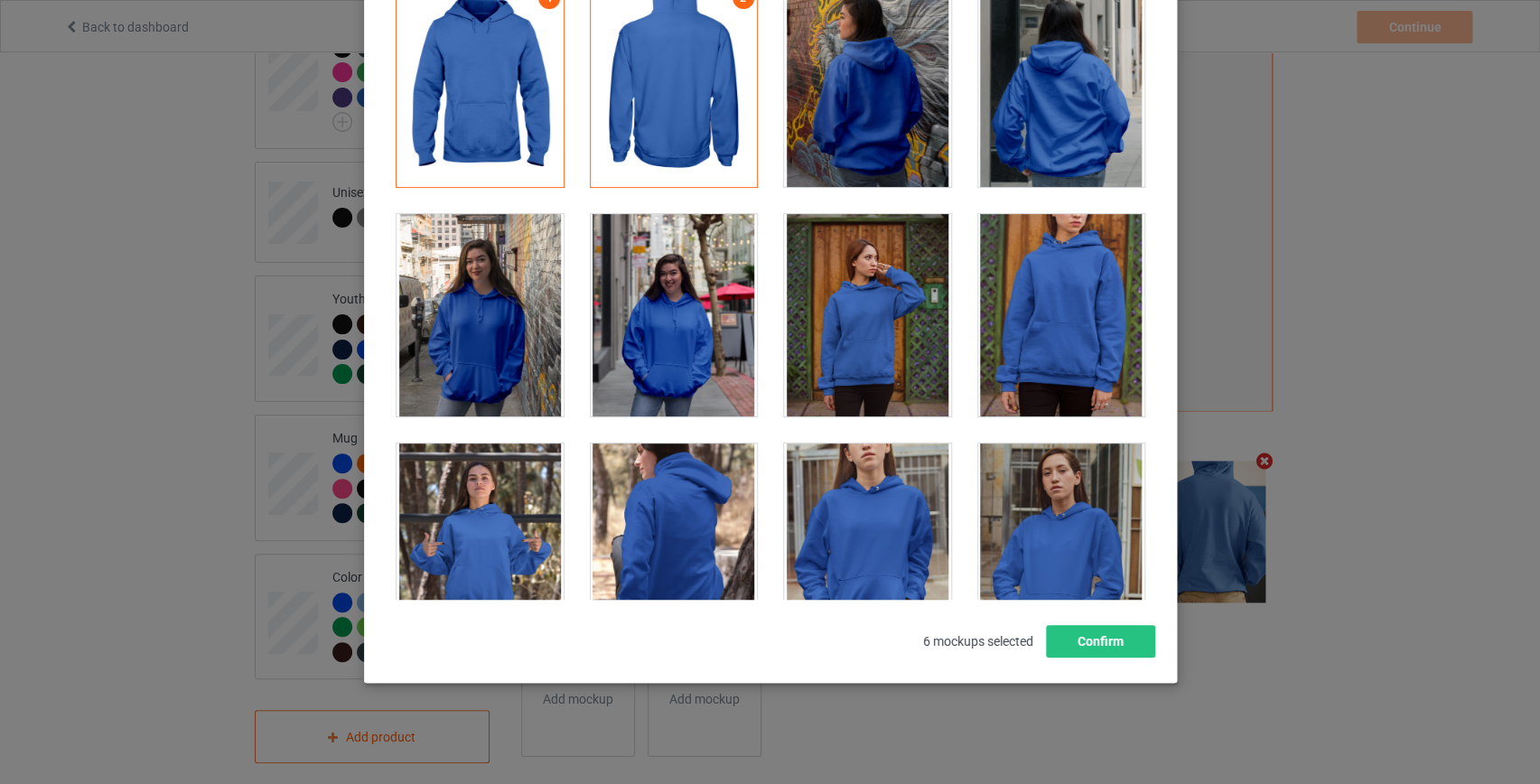
scroll to position [0, 0]
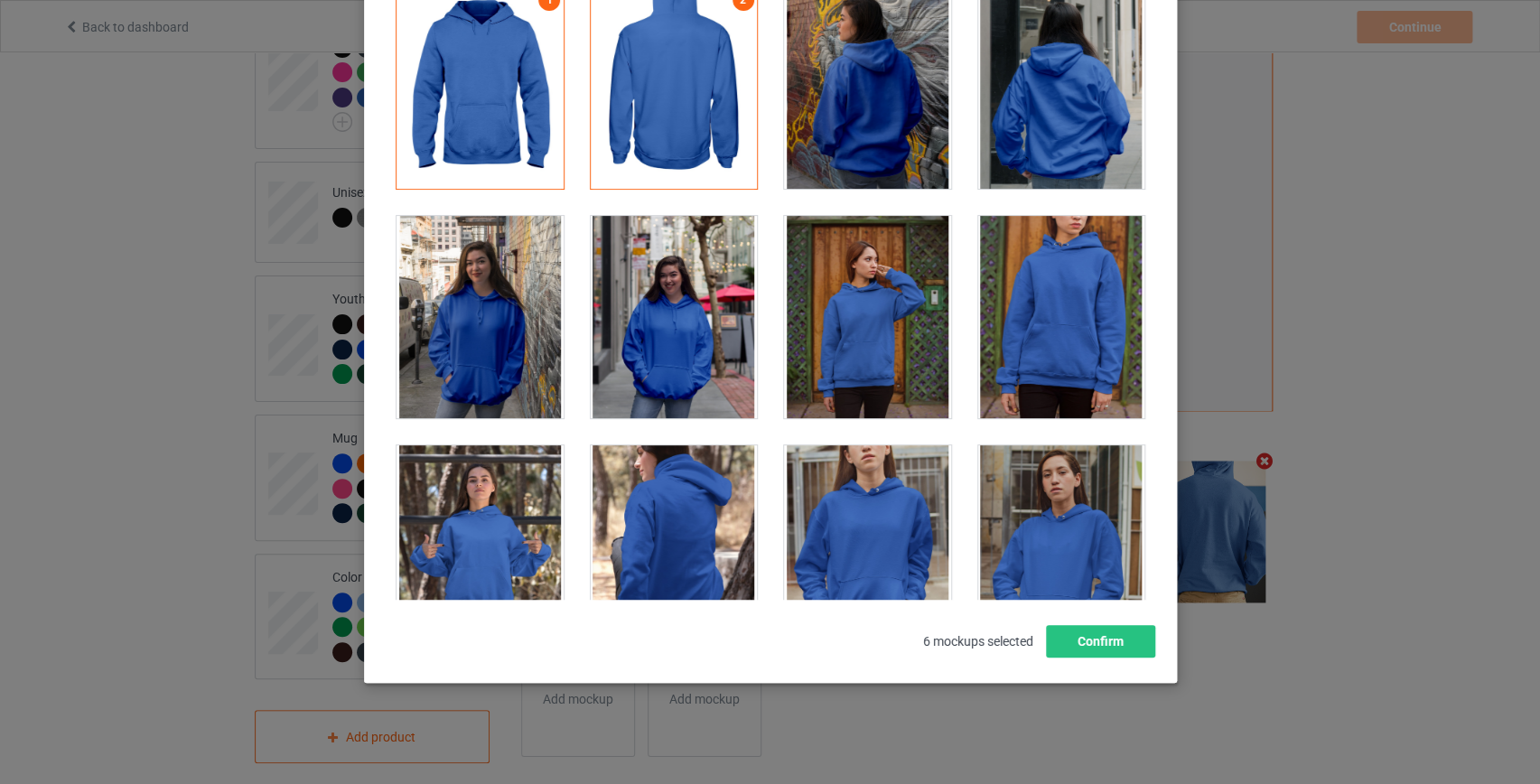
click at [1052, 116] on div at bounding box center [1060, 87] width 167 height 202
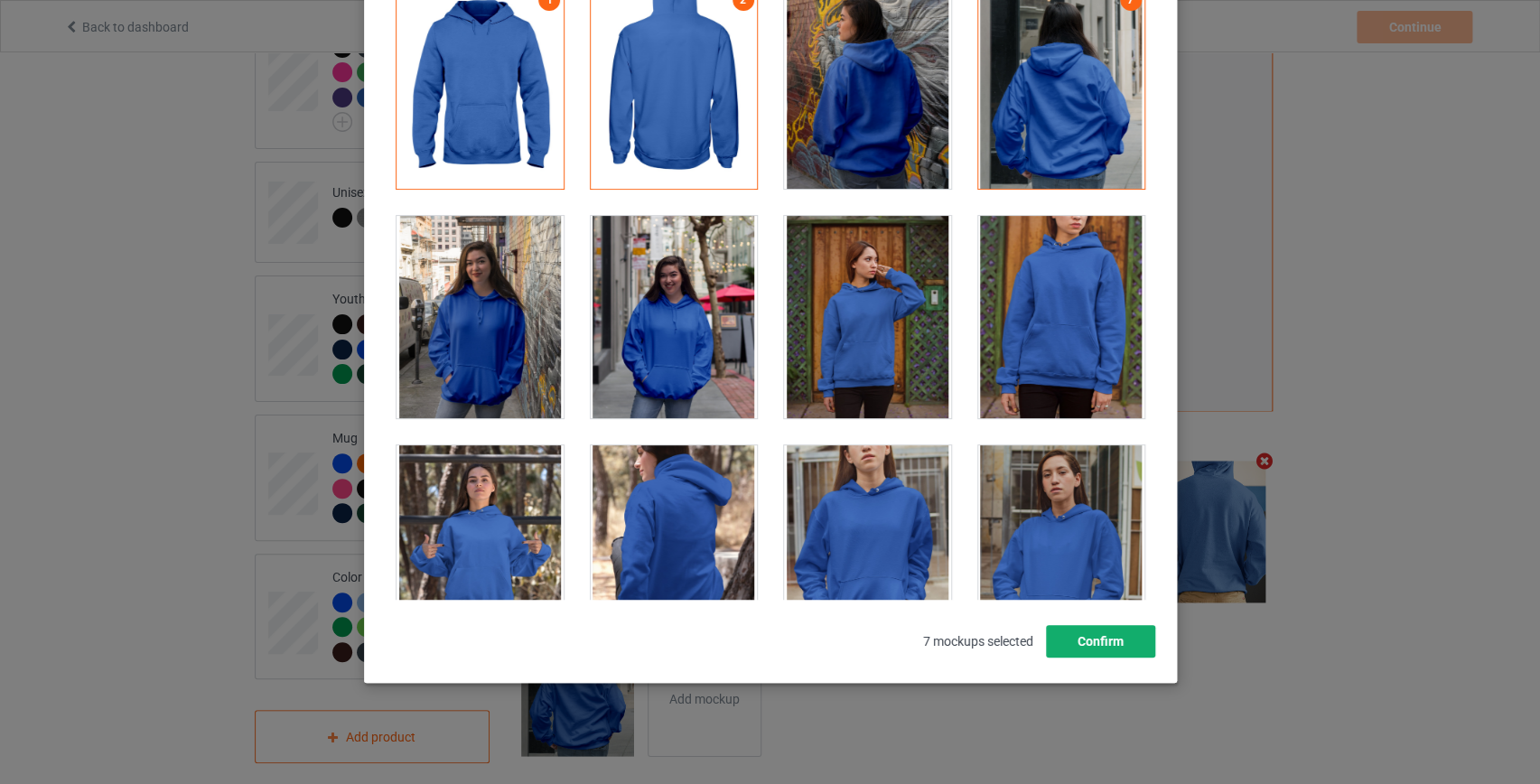
click at [1101, 637] on button "Confirm" at bounding box center [1100, 640] width 110 height 32
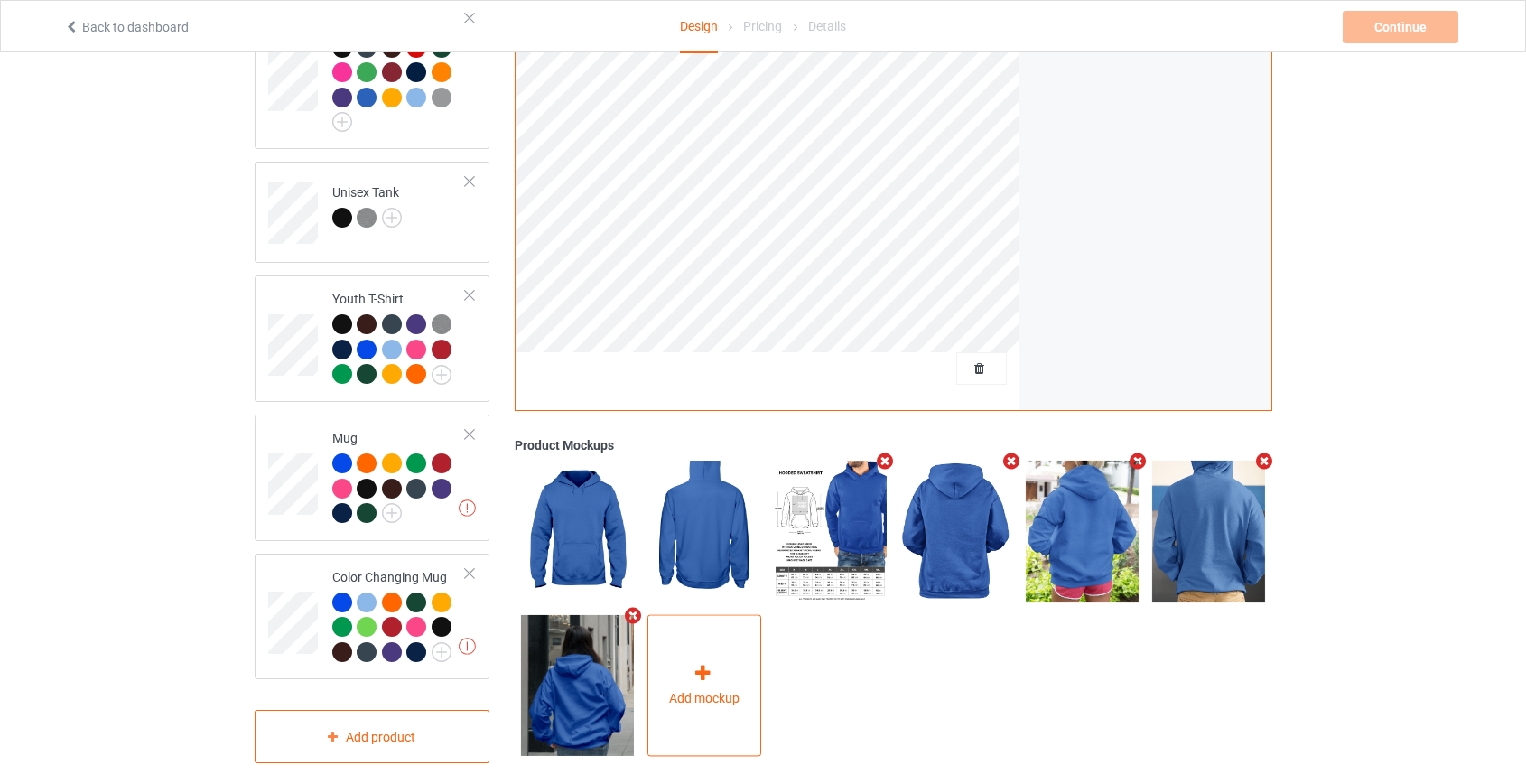
click at [721, 690] on span "Add mockup" at bounding box center [704, 699] width 70 height 18
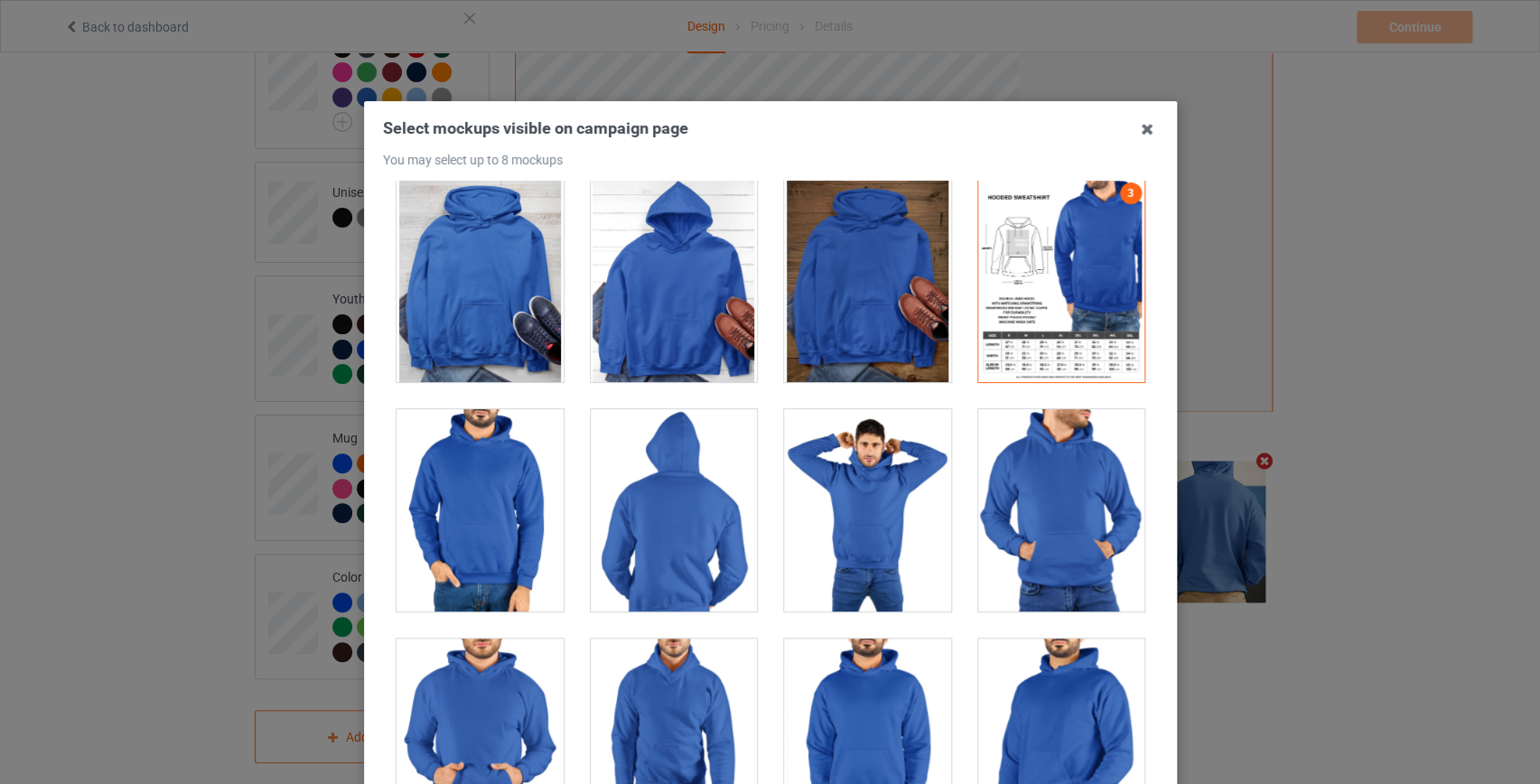
scroll to position [9111, 0]
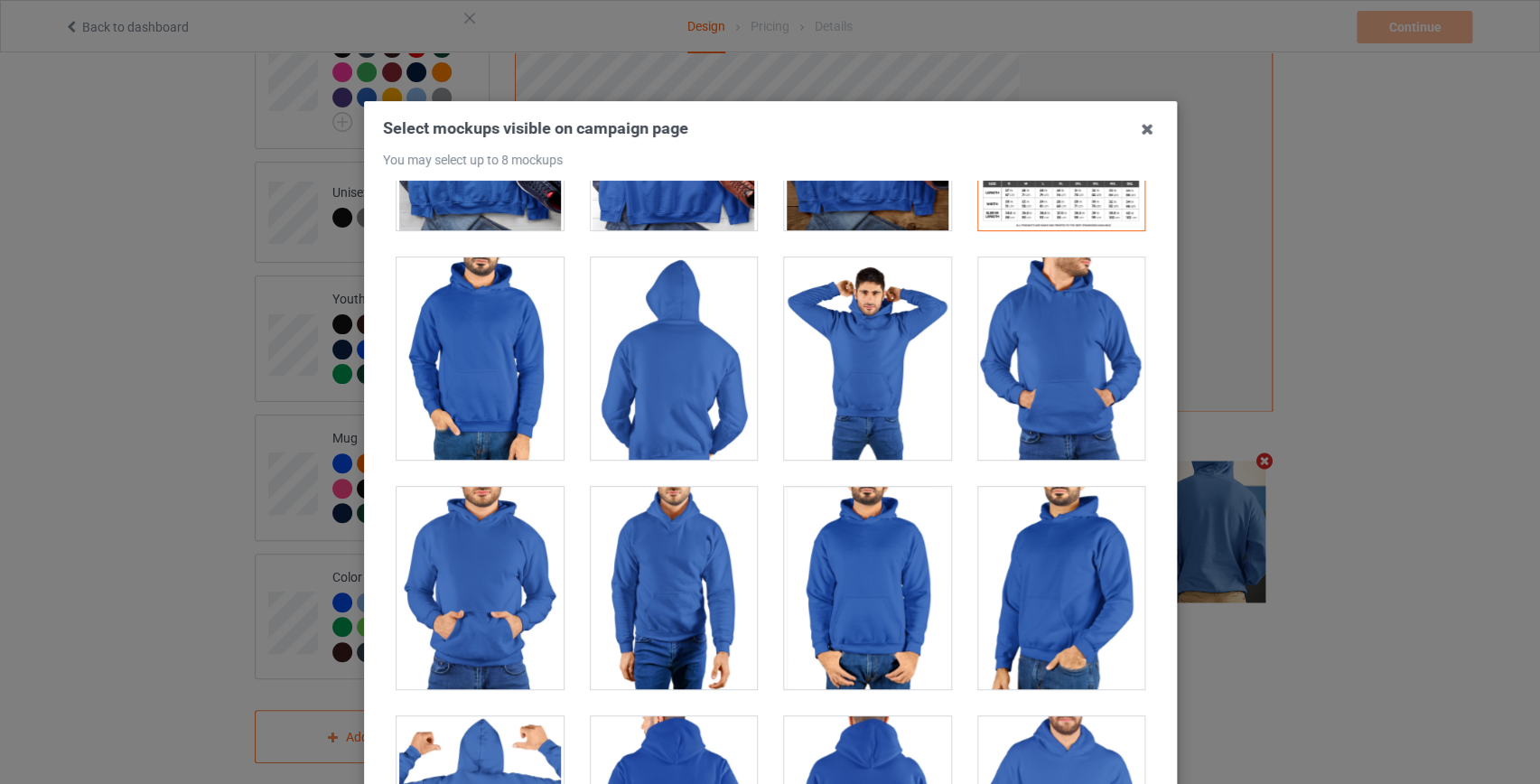
click at [714, 325] on div at bounding box center [673, 358] width 167 height 202
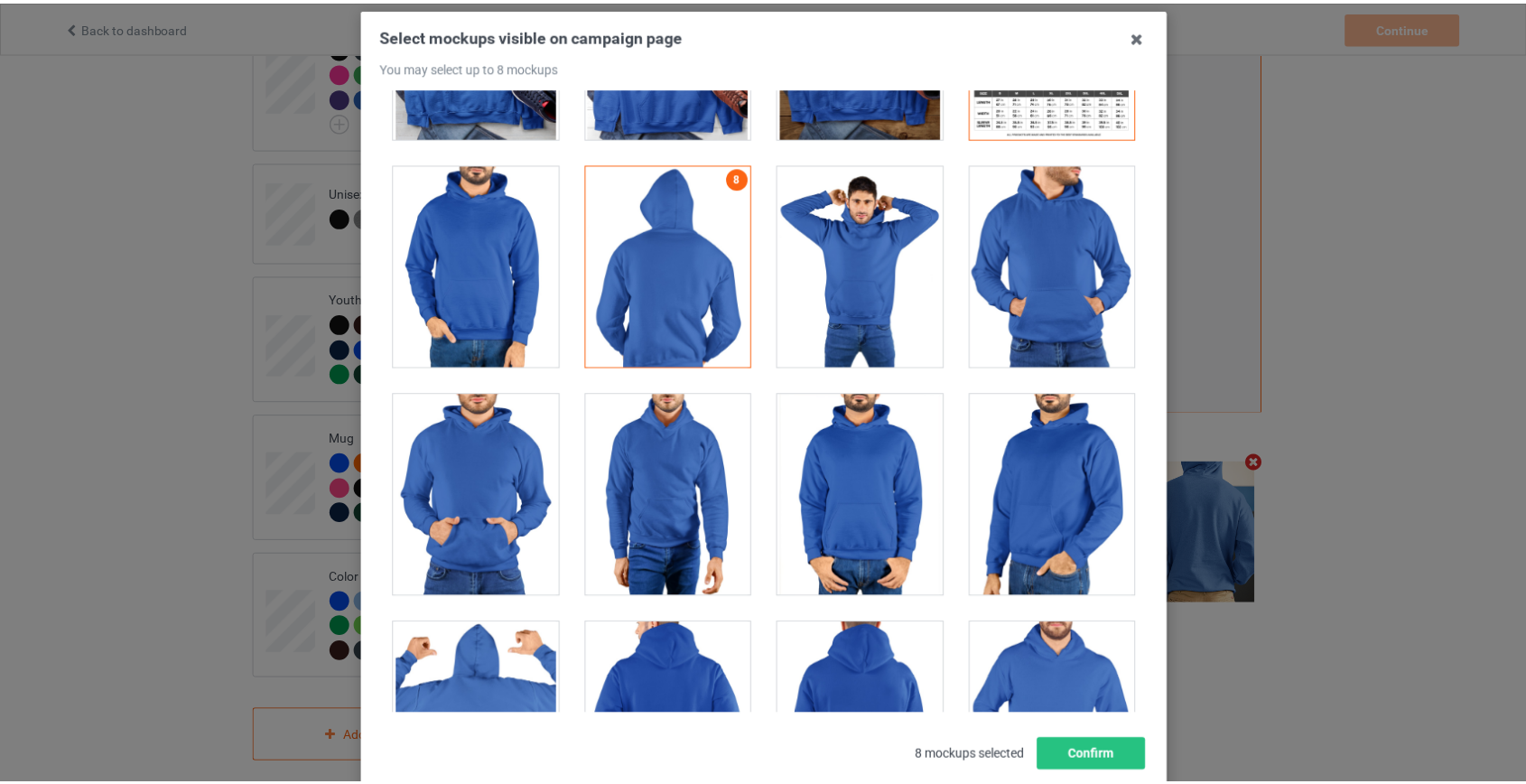
scroll to position [207, 0]
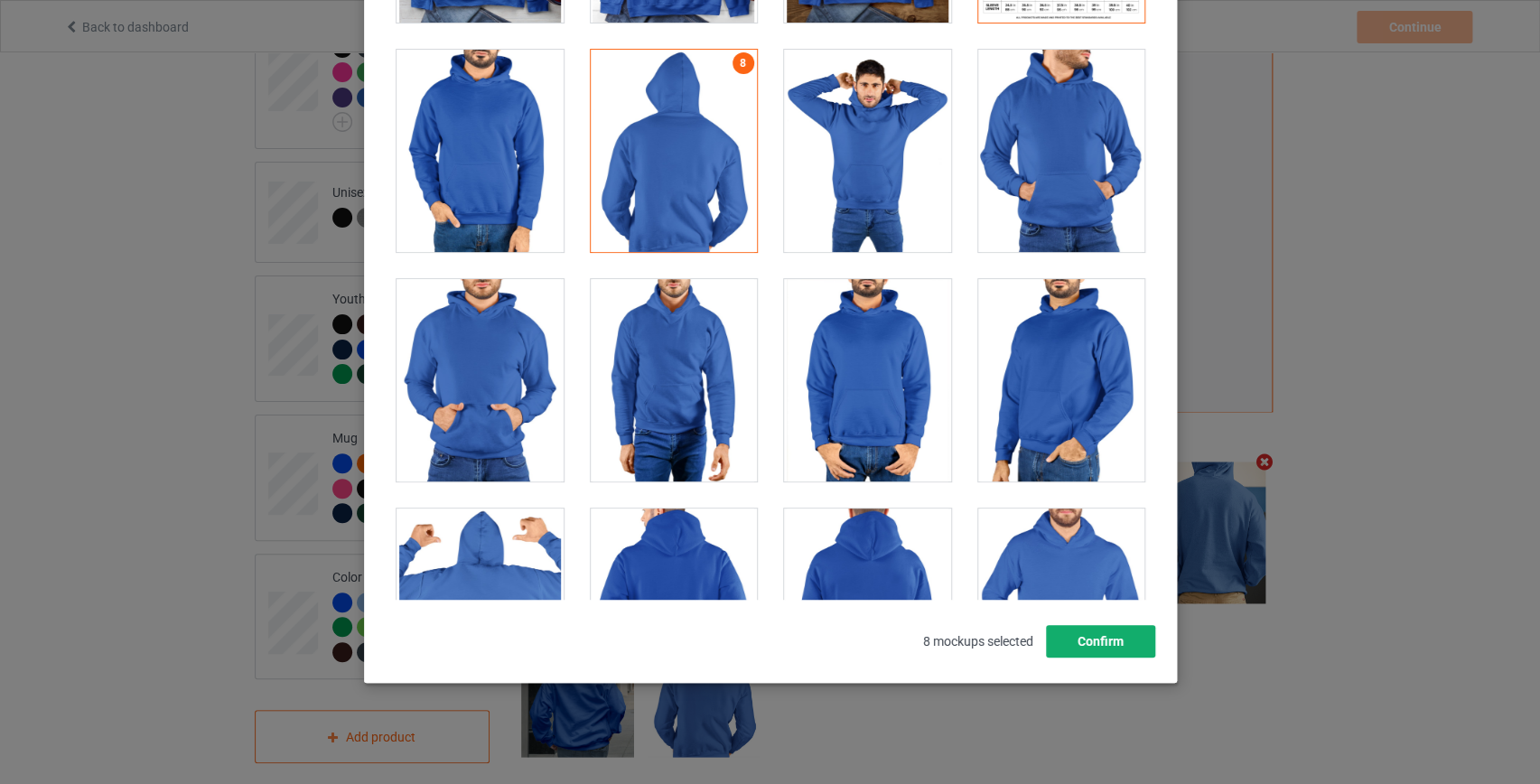
click at [1113, 647] on button "Confirm" at bounding box center [1100, 640] width 110 height 32
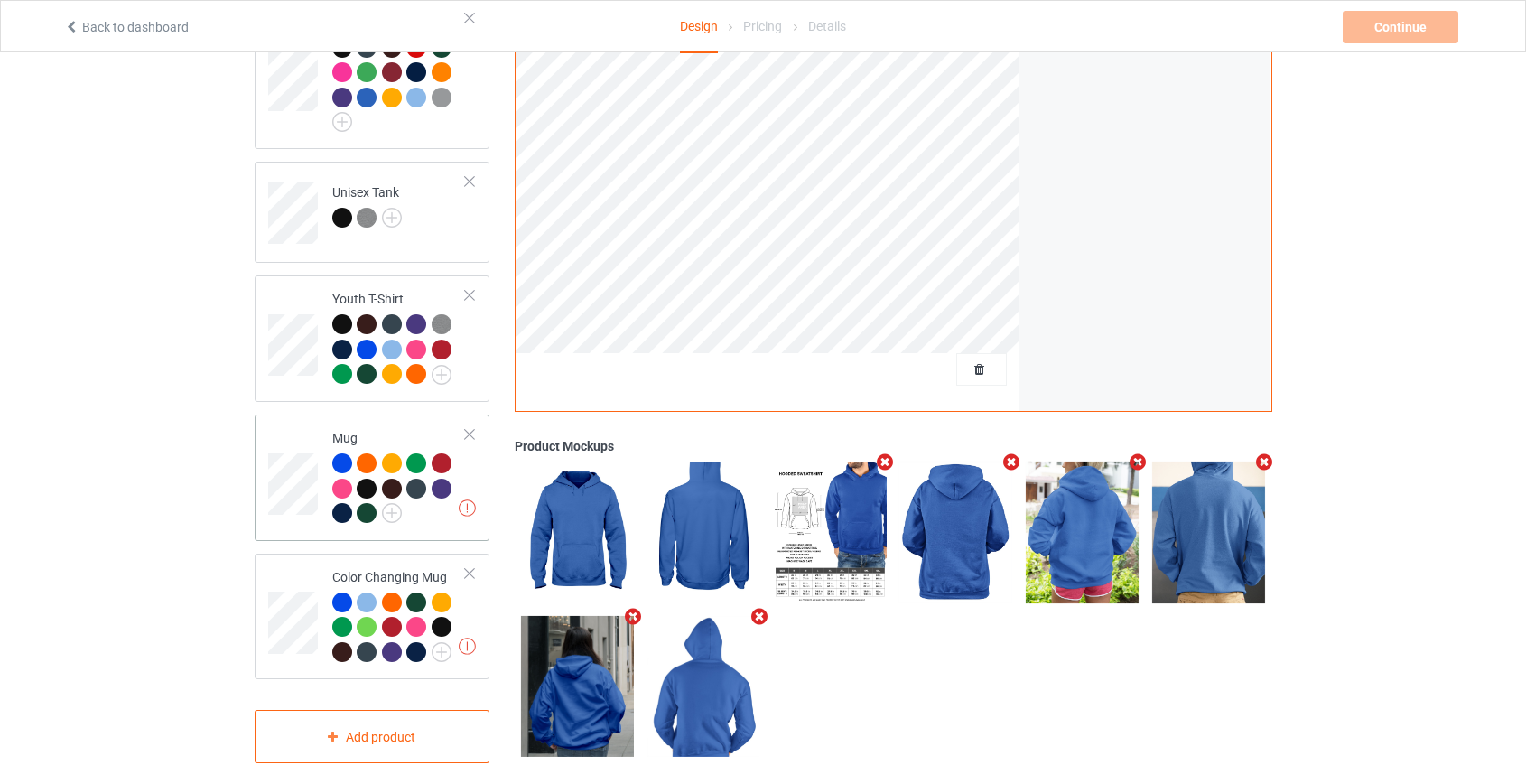
click at [407, 421] on td "Missing artworks Mug" at bounding box center [400, 477] width 154 height 112
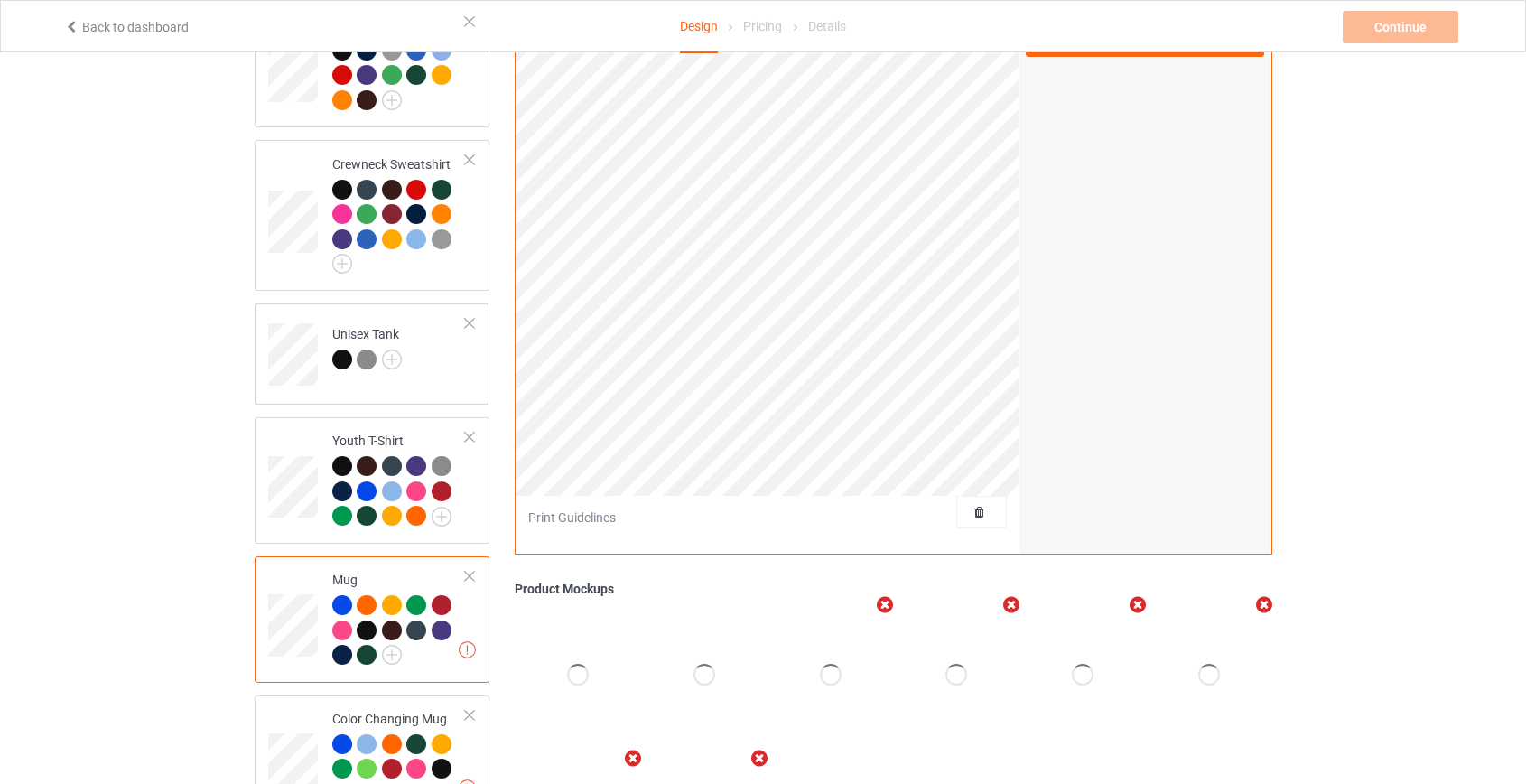
scroll to position [625, 0]
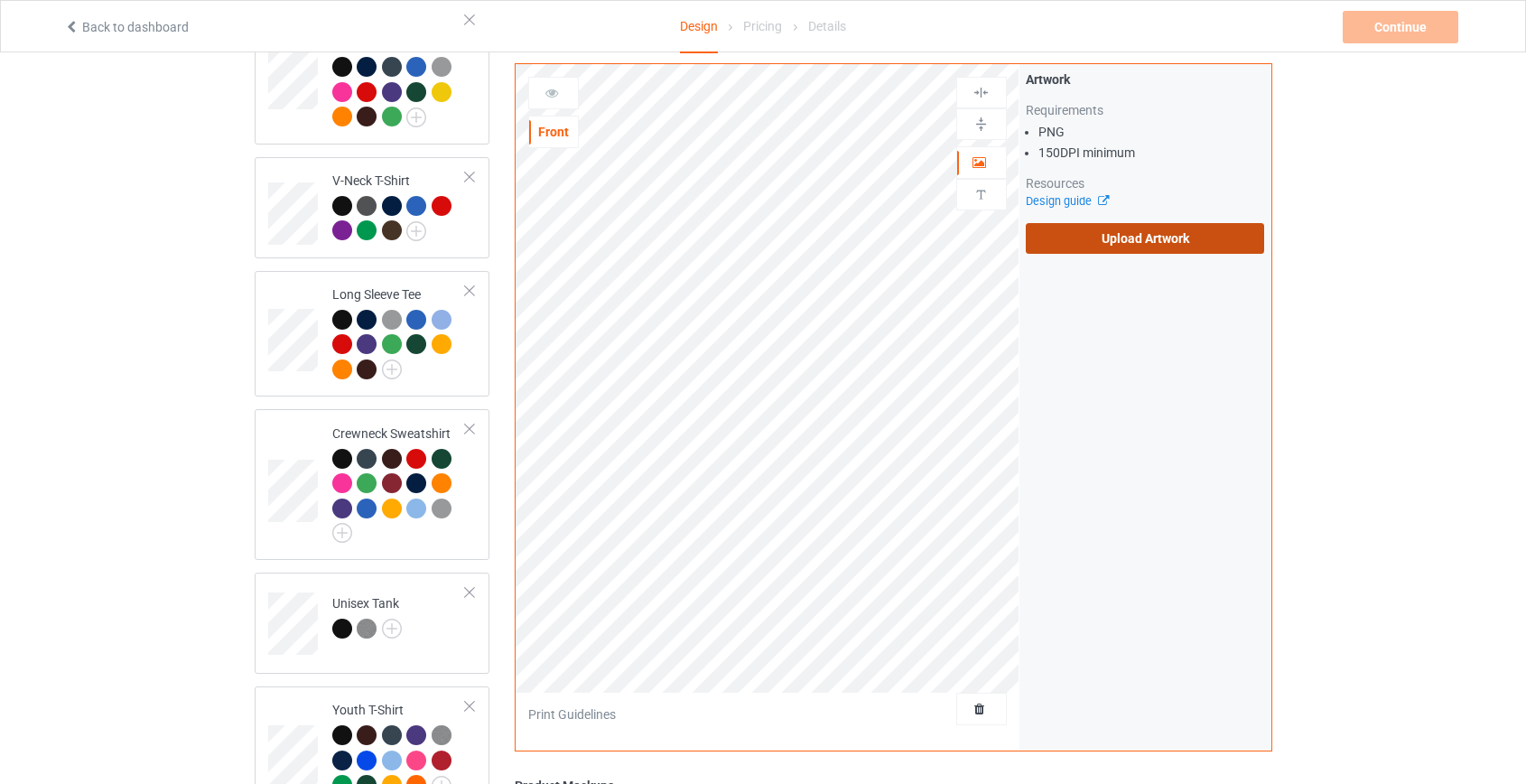
click at [1199, 234] on label "Upload Artwork" at bounding box center [1145, 238] width 240 height 30
click at [0, 0] on input "Upload Artwork" at bounding box center [0, 0] width 0 height 0
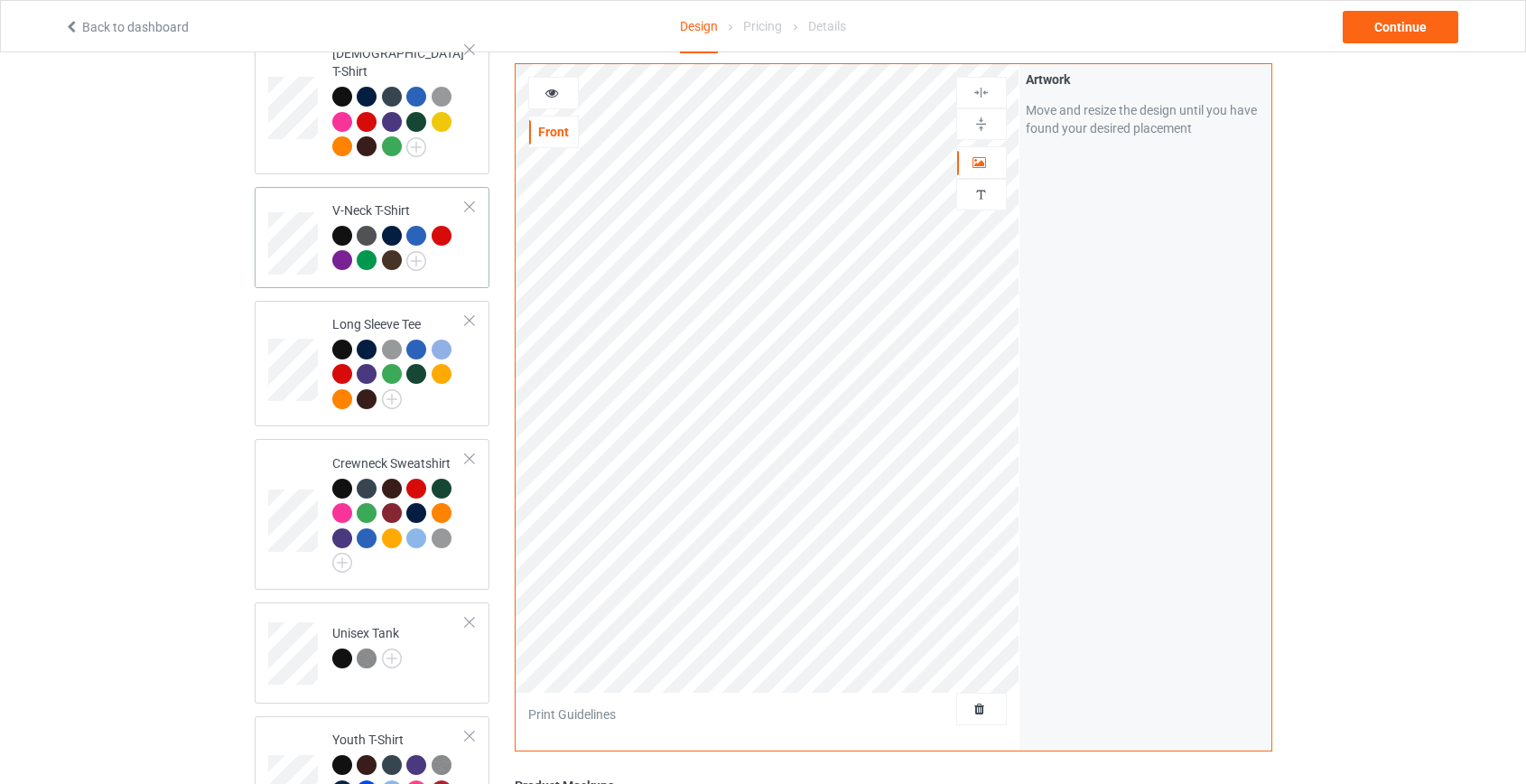
scroll to position [460, 0]
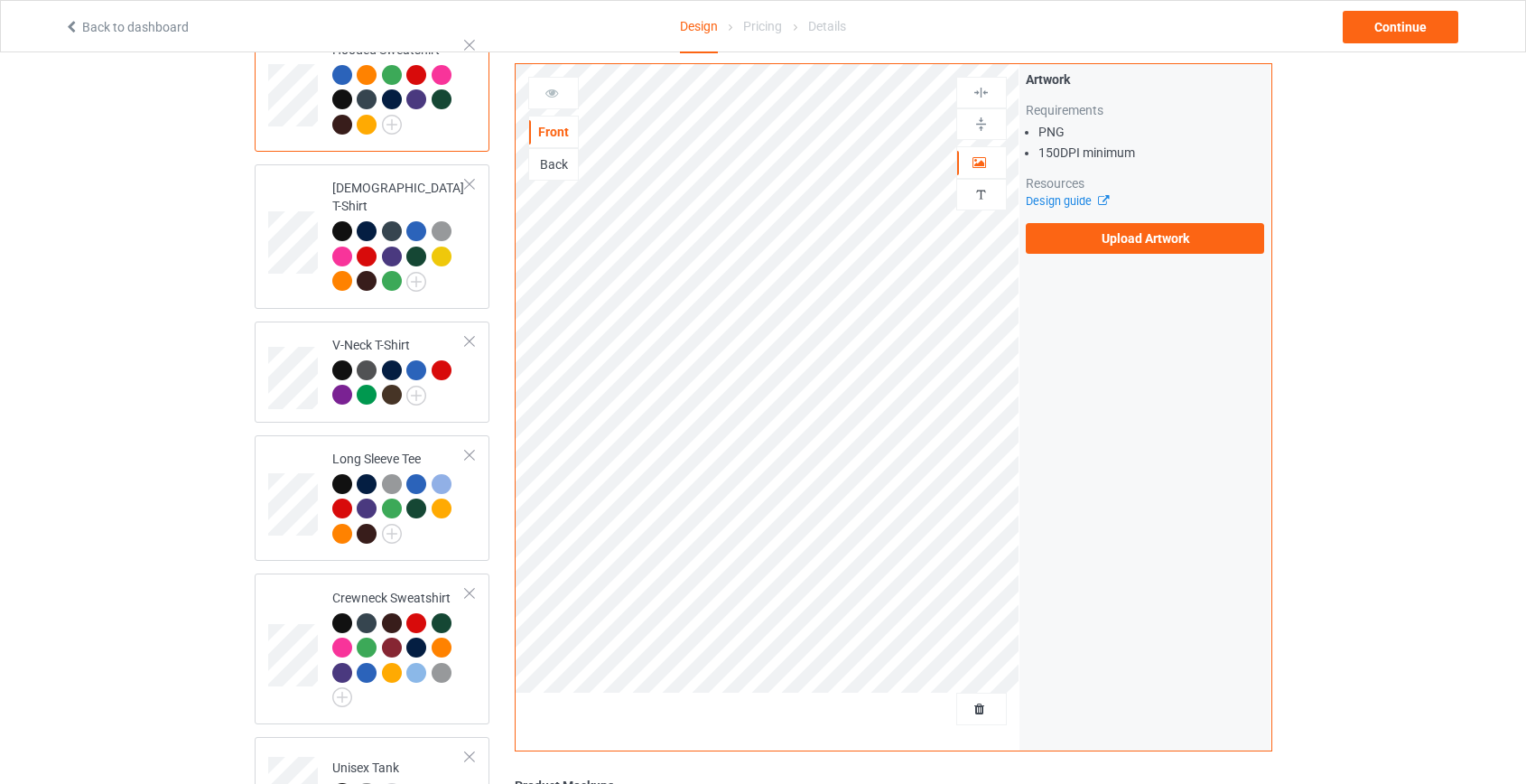
scroll to position [51, 0]
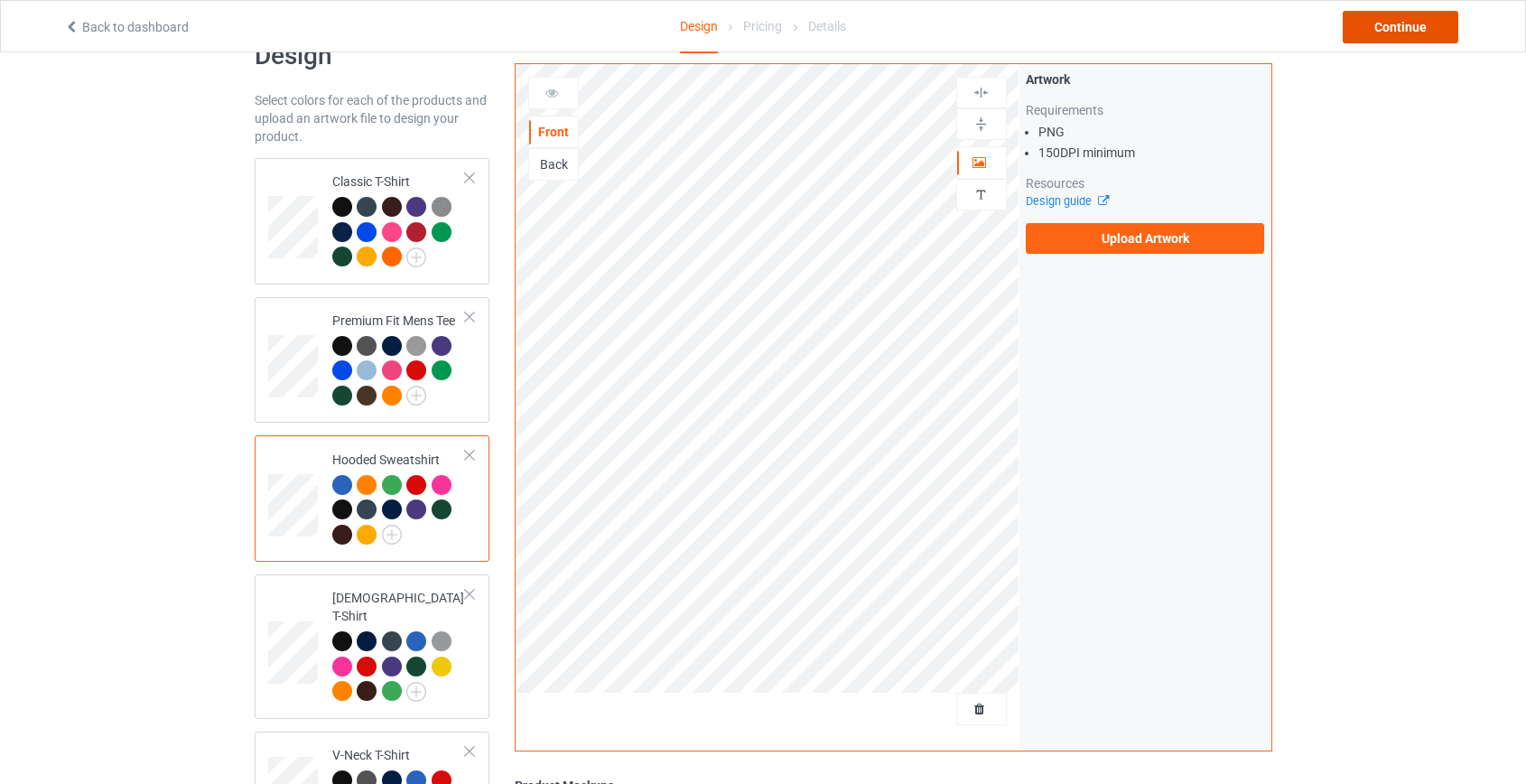
click at [1382, 23] on div "Continue" at bounding box center [1400, 26] width 115 height 32
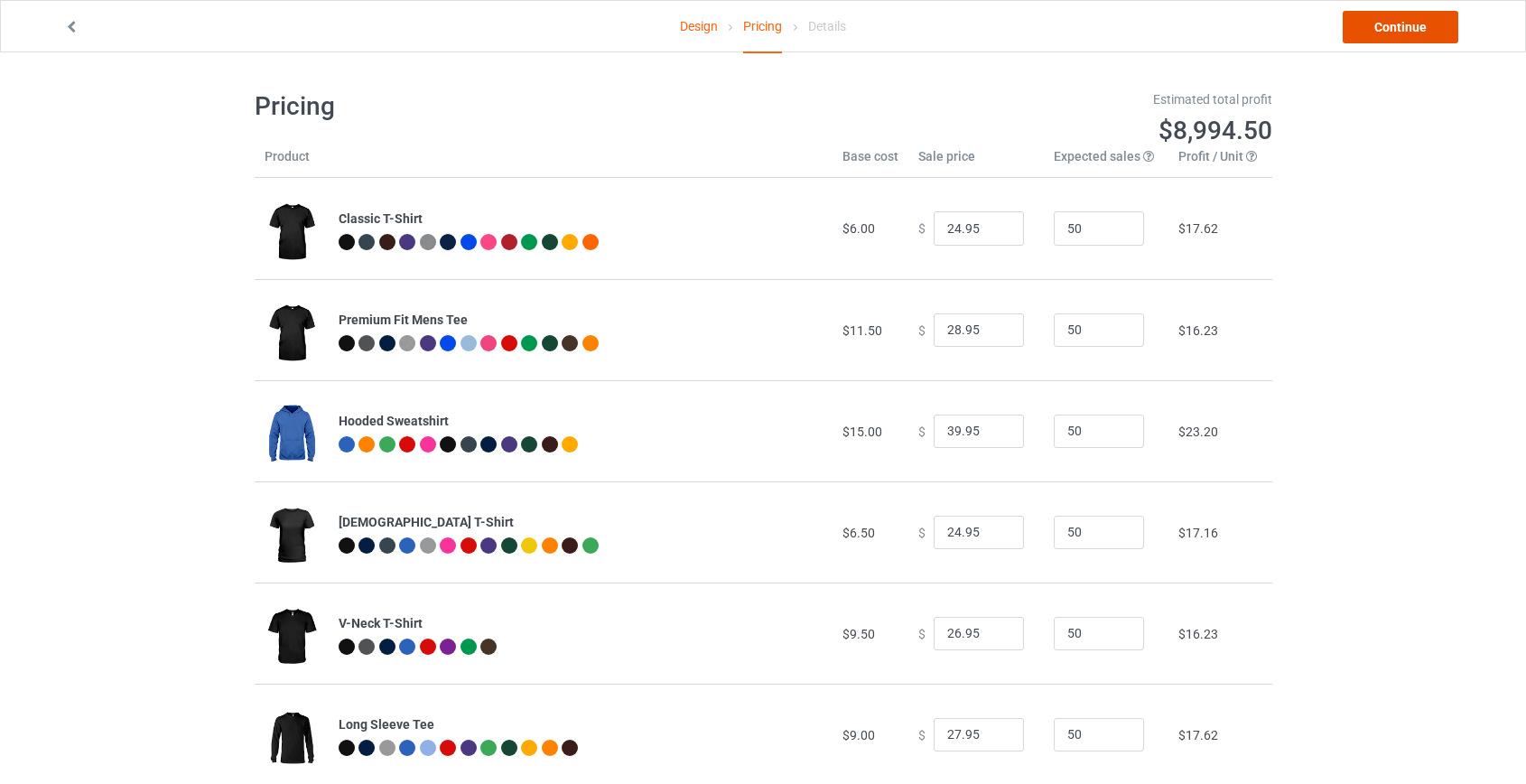
click at [1392, 34] on link "Continue" at bounding box center [1400, 26] width 115 height 32
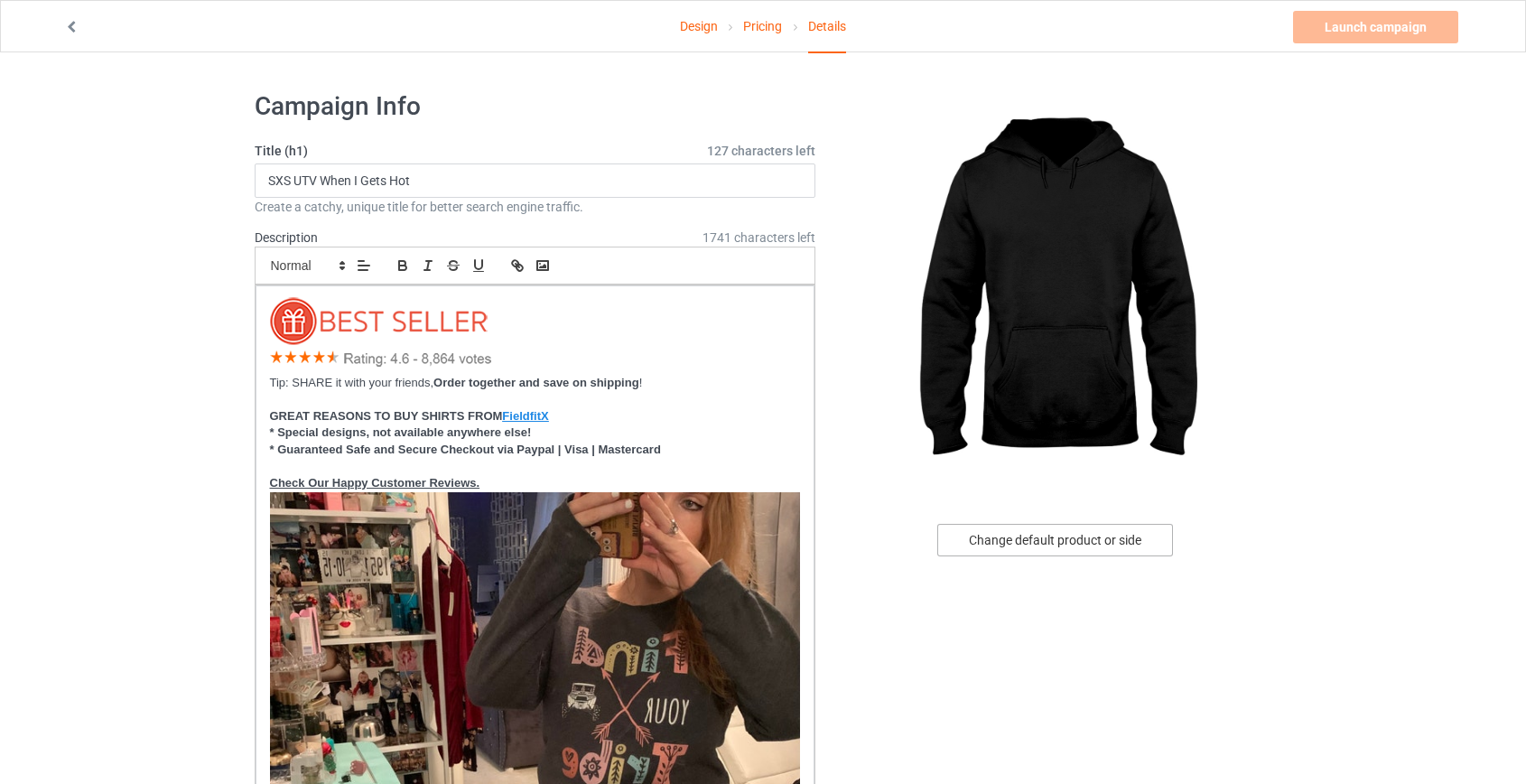
click at [1057, 545] on div "Change default product or side" at bounding box center [1055, 540] width 236 height 32
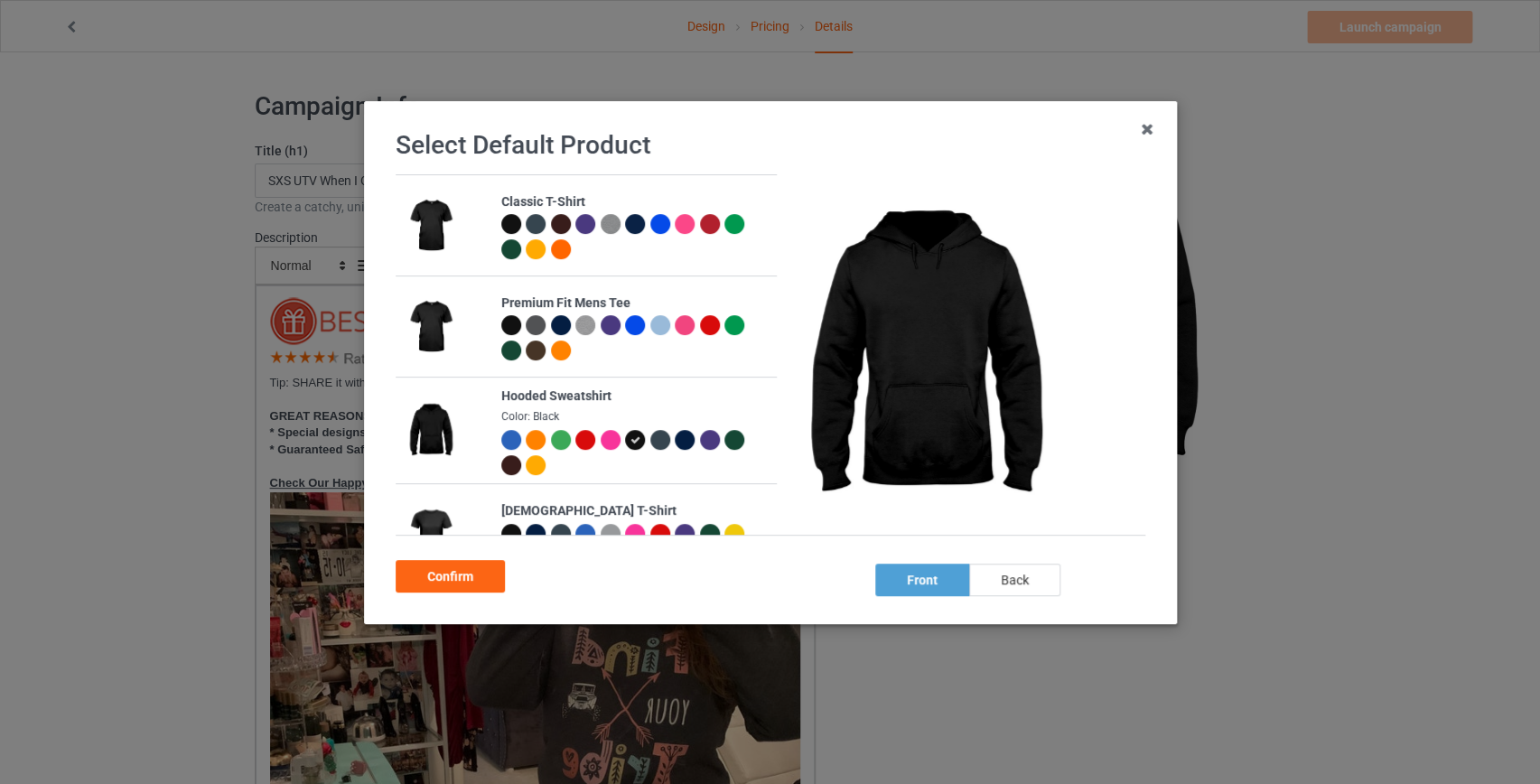
click at [1019, 578] on div "back" at bounding box center [1013, 579] width 91 height 32
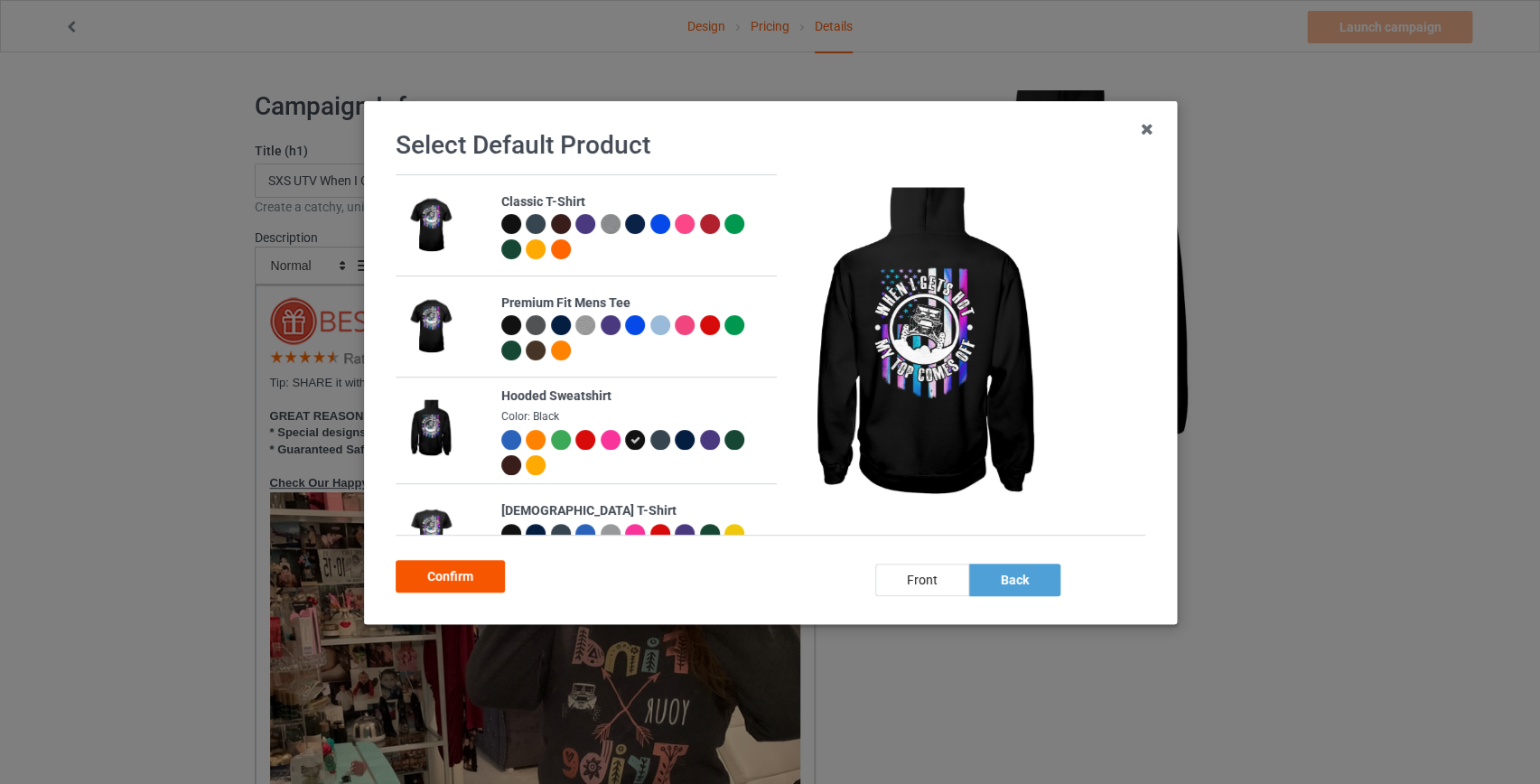
click at [464, 571] on div "Confirm" at bounding box center [451, 576] width 110 height 32
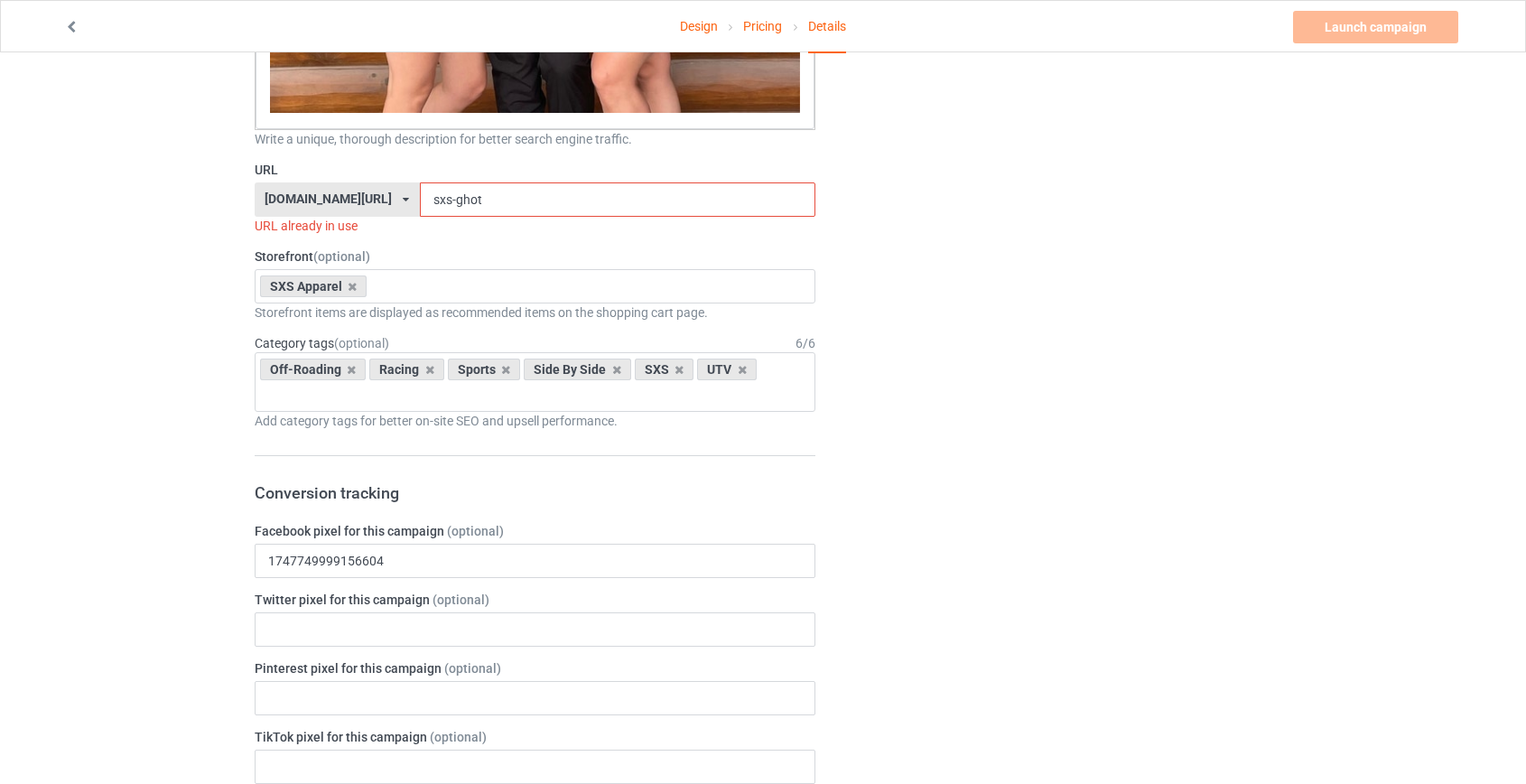
scroll to position [1806, 0]
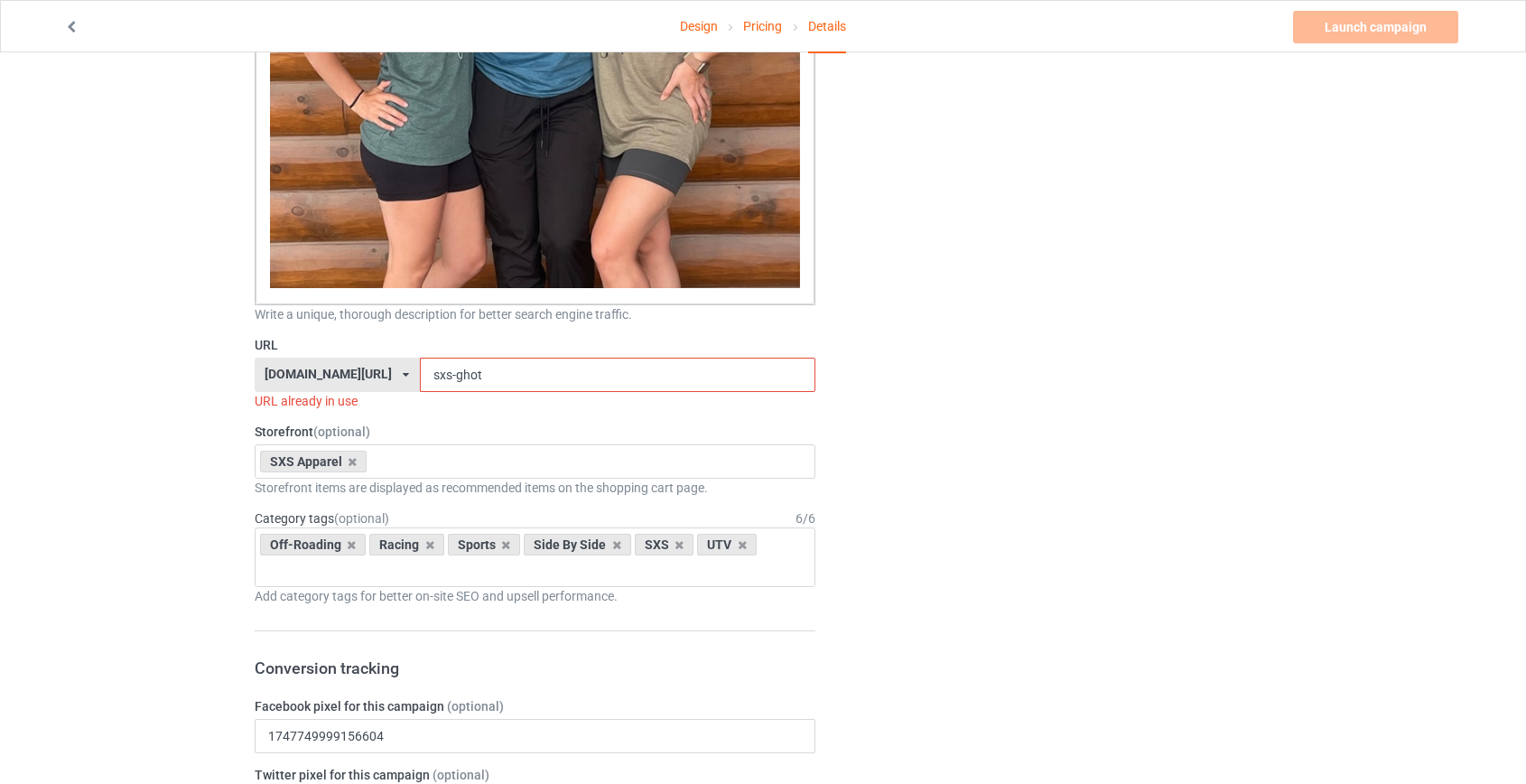
click at [419, 377] on input "sxs-ghot" at bounding box center [617, 374] width 396 height 34
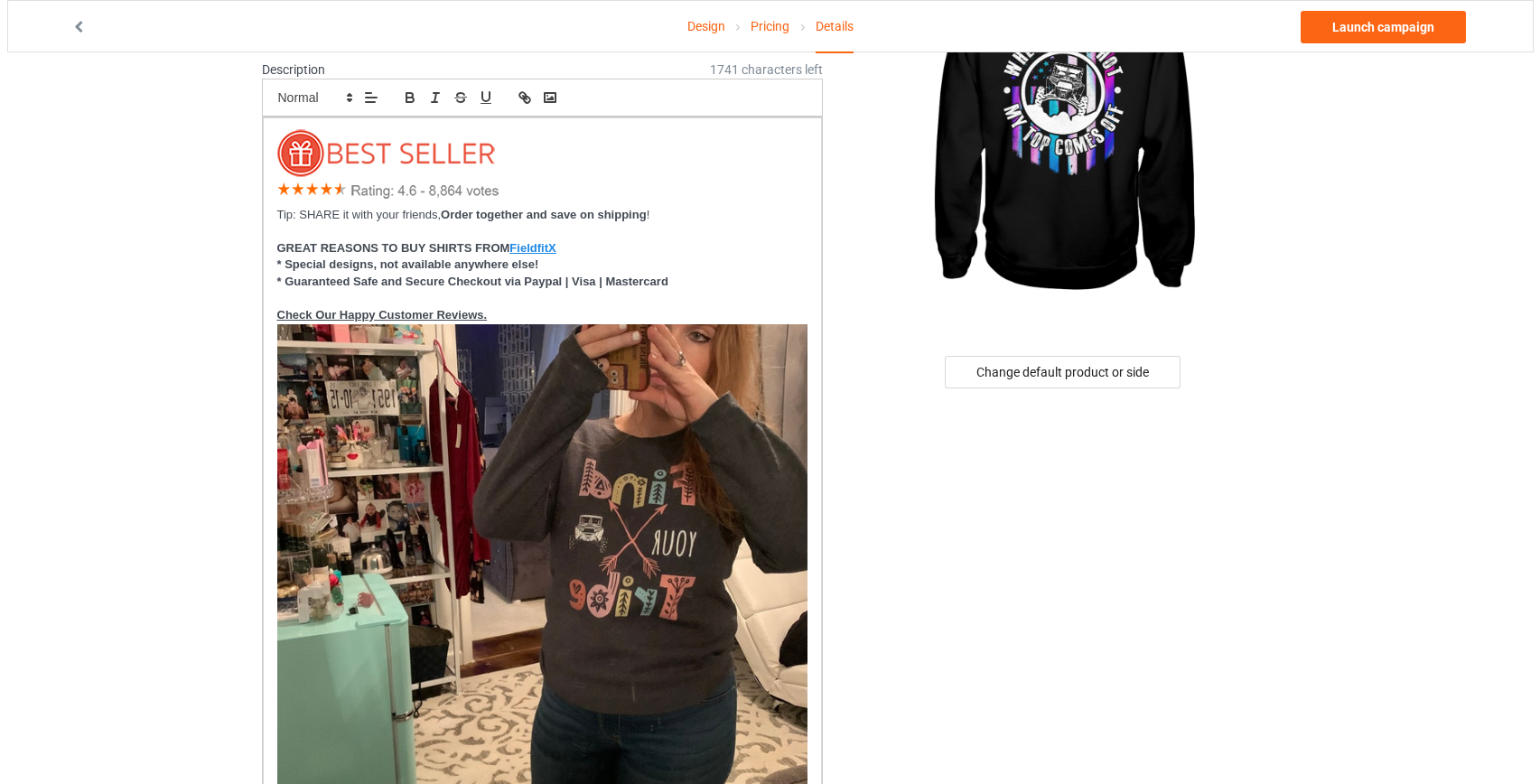
scroll to position [0, 0]
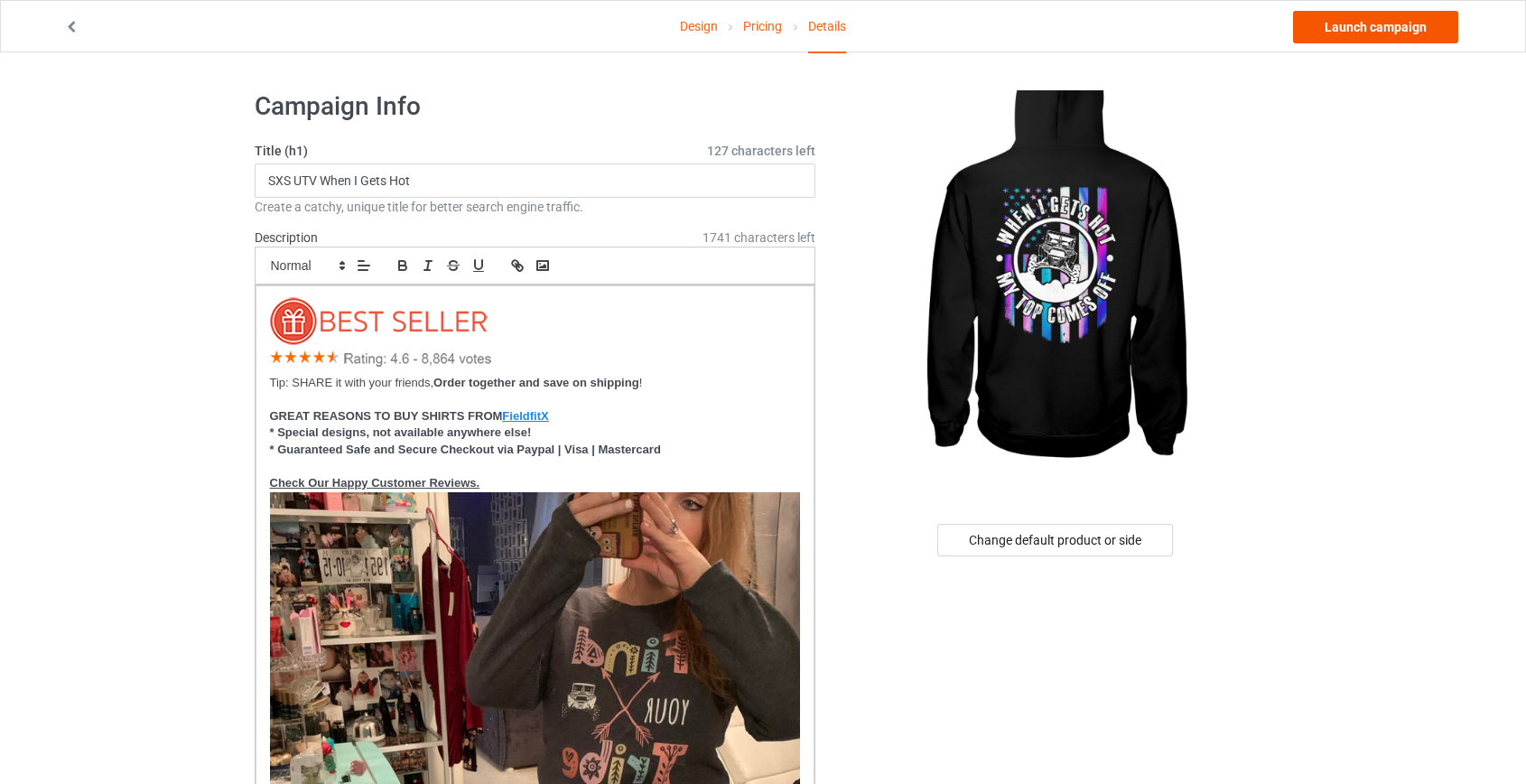
type input "sxs-hot"
click at [1353, 35] on link "Launch campaign" at bounding box center [1375, 26] width 165 height 32
